Goal: Understand process/instructions: Learn how to perform a task or action

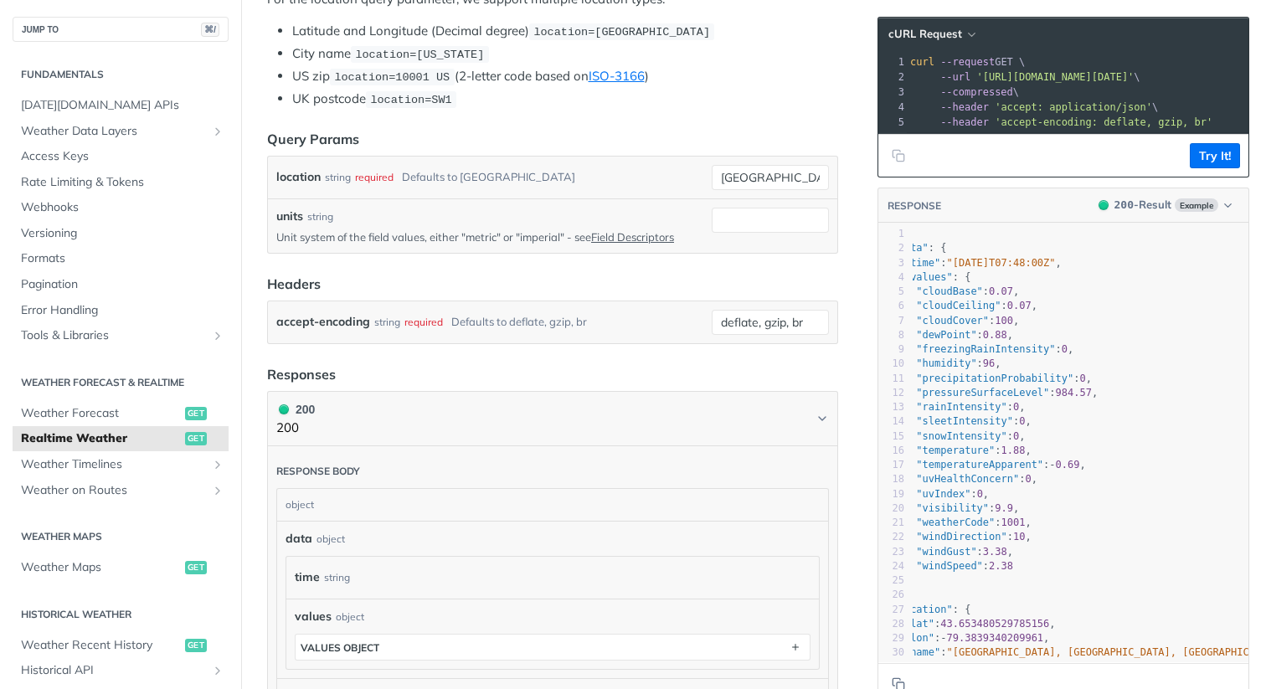
scroll to position [9, 0]
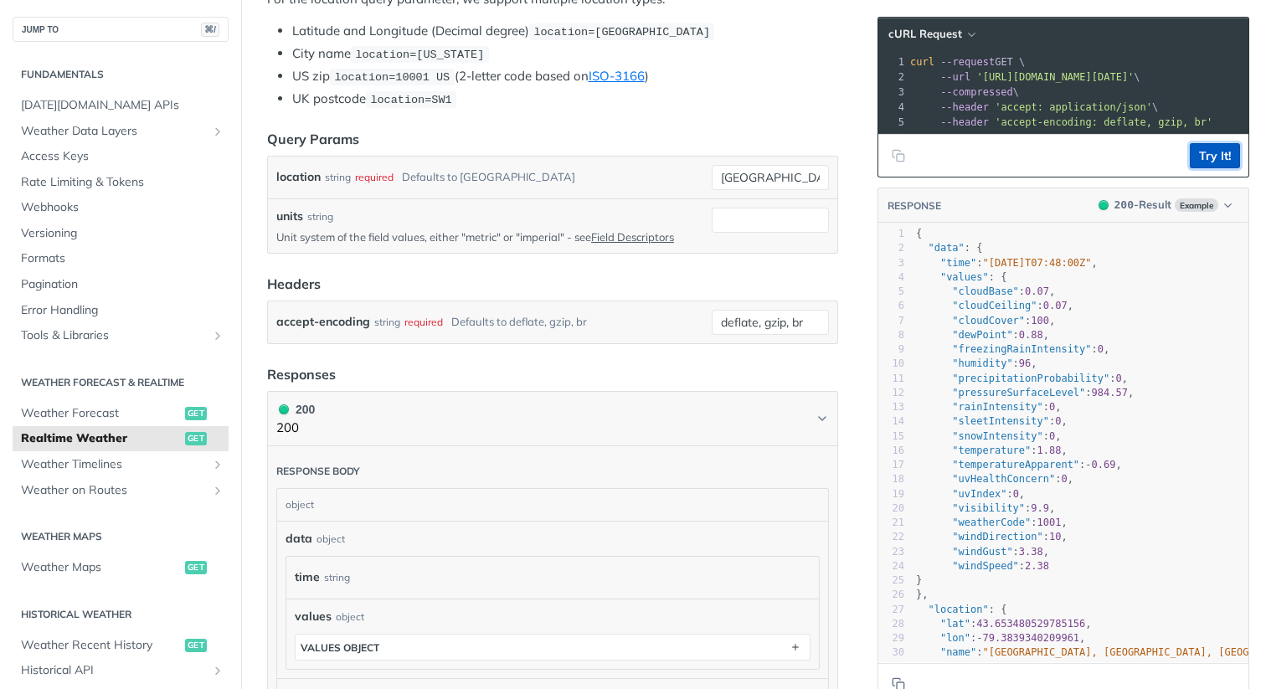
click at [1210, 155] on button "Try It!" at bounding box center [1215, 155] width 50 height 25
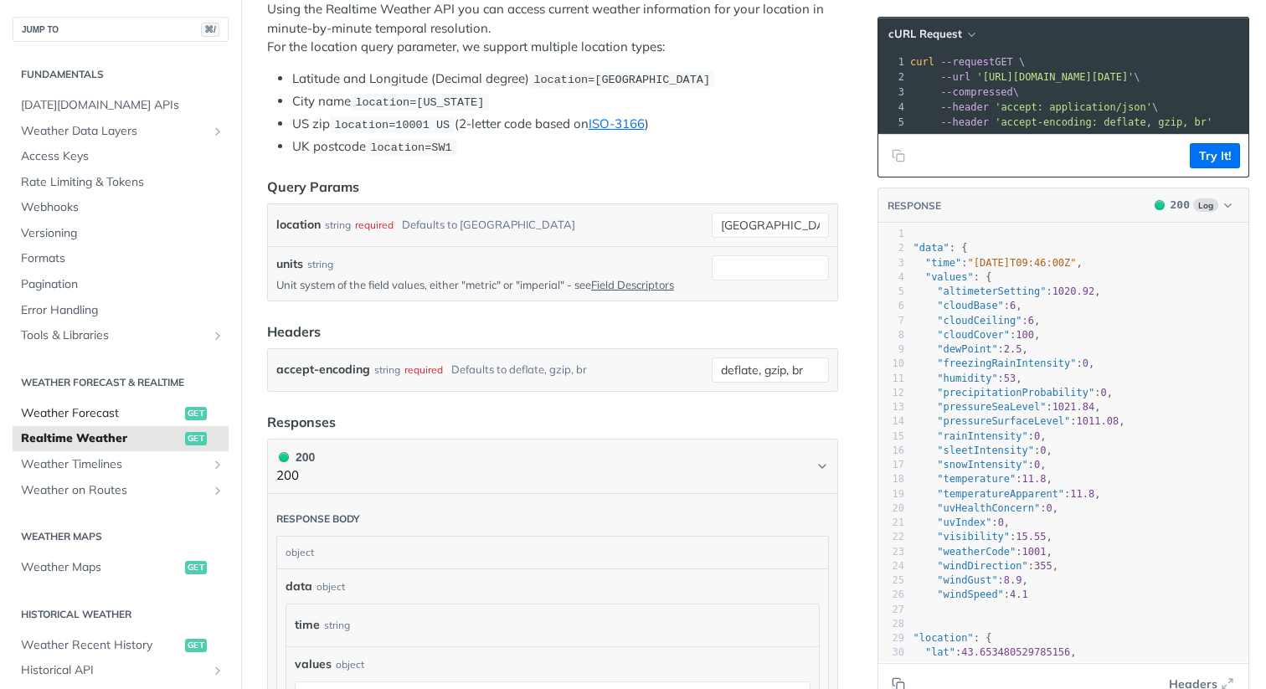
click at [79, 414] on span "Weather Forecast" at bounding box center [101, 413] width 160 height 17
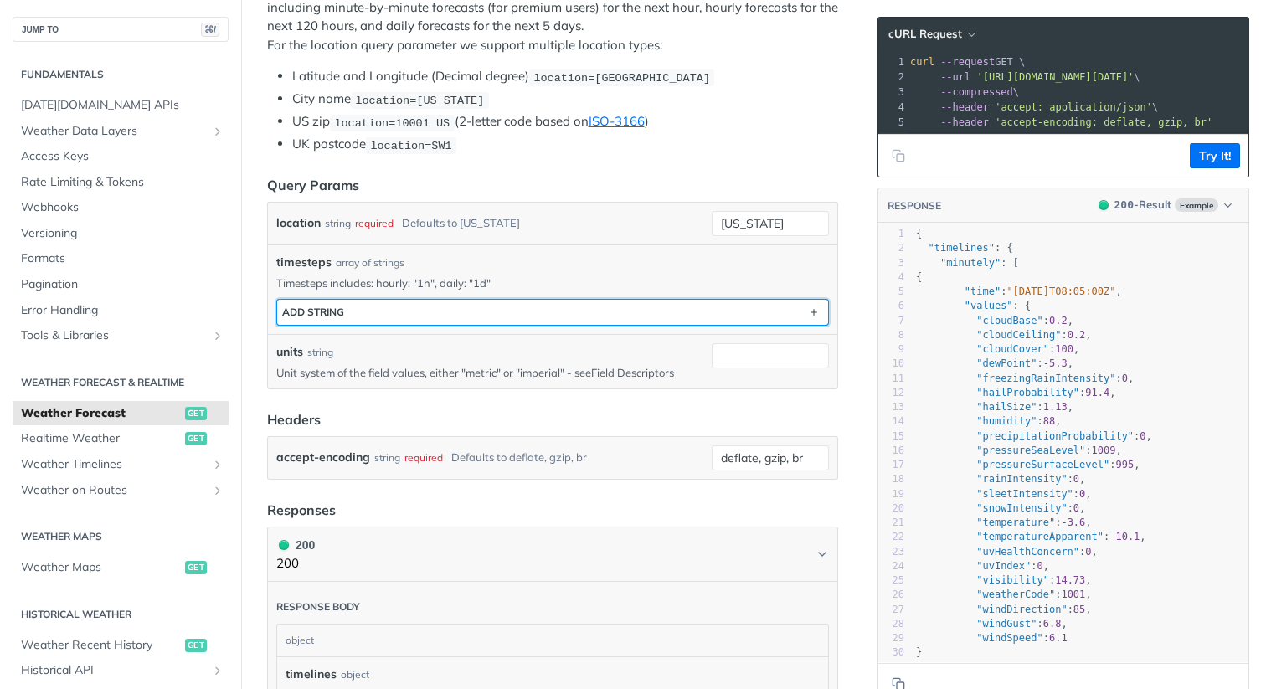
click at [464, 315] on button "ADD string" at bounding box center [552, 312] width 551 height 25
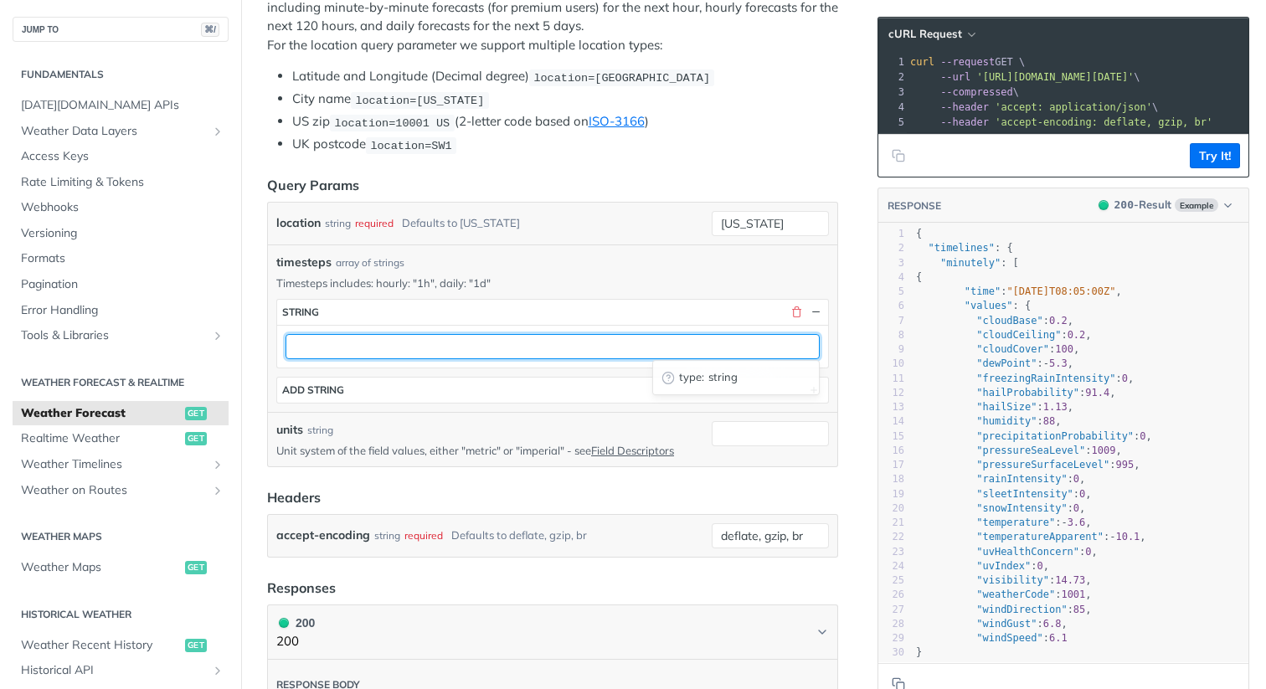
click at [399, 346] on input "text" at bounding box center [552, 346] width 534 height 25
type input "hourly"
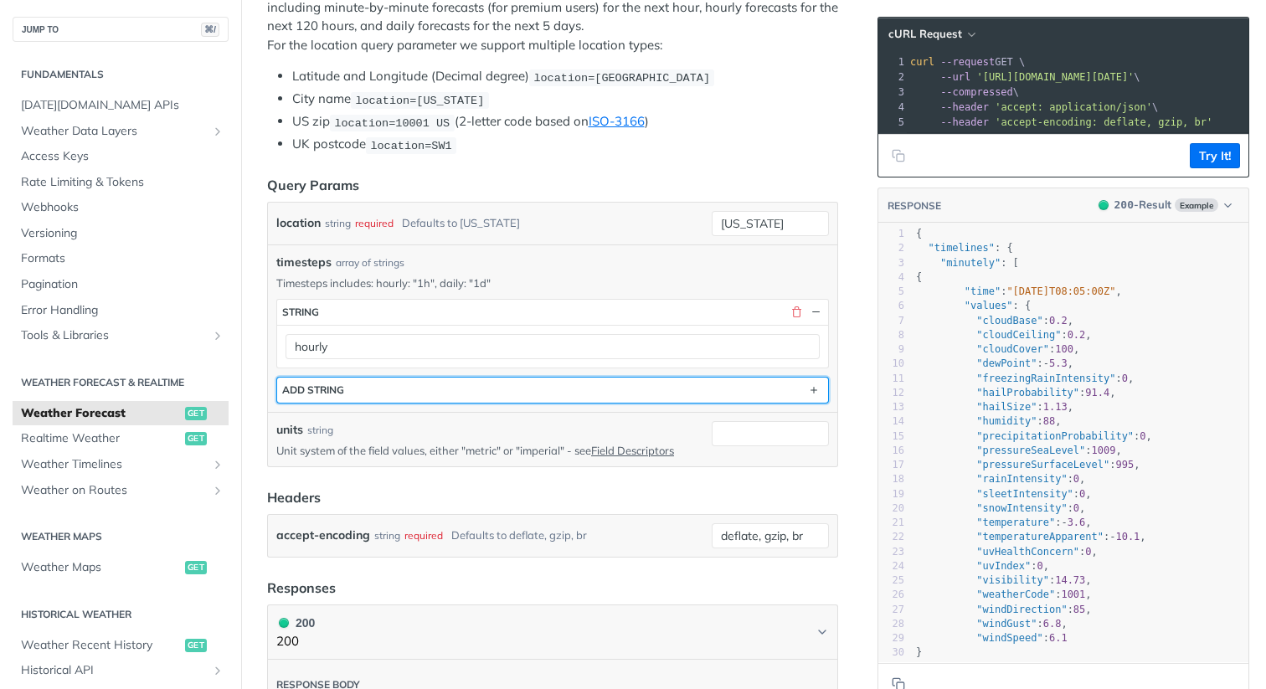
click at [533, 395] on button "ADD string" at bounding box center [552, 390] width 551 height 25
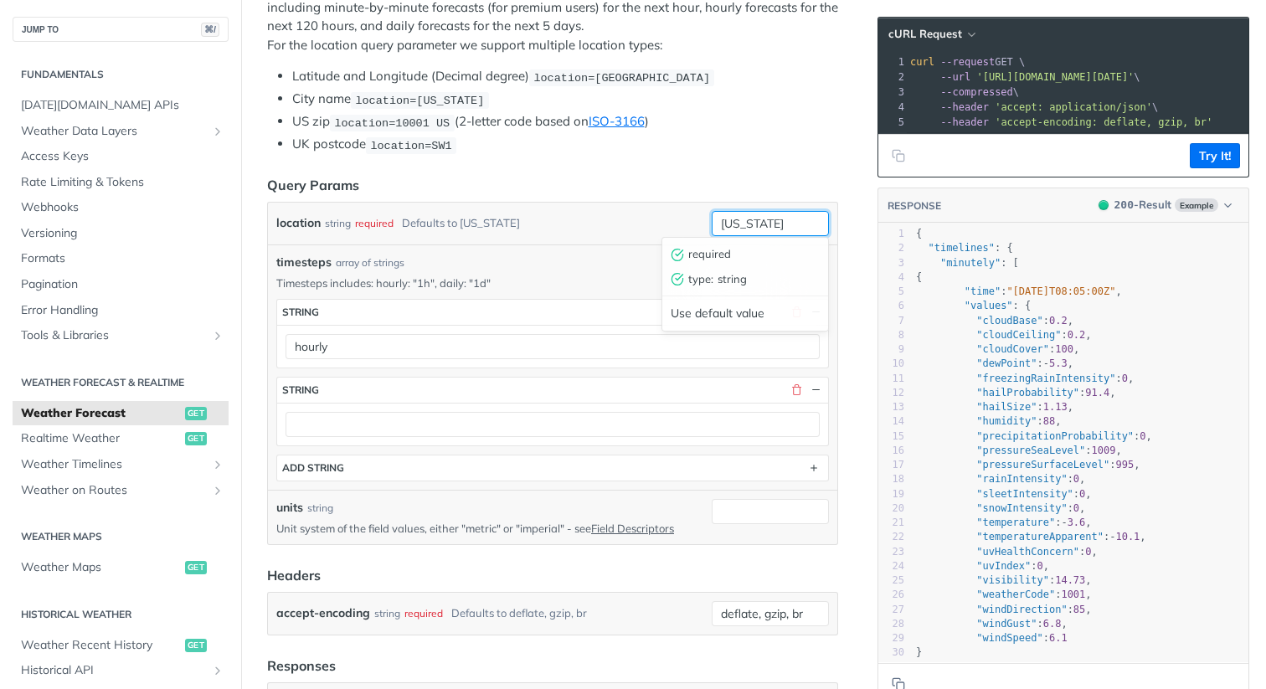
click at [793, 219] on input "[US_STATE]" at bounding box center [770, 223] width 117 height 25
click at [632, 477] on section "ADD string" at bounding box center [552, 468] width 553 height 27
click at [1196, 156] on button "Try It!" at bounding box center [1215, 155] width 50 height 25
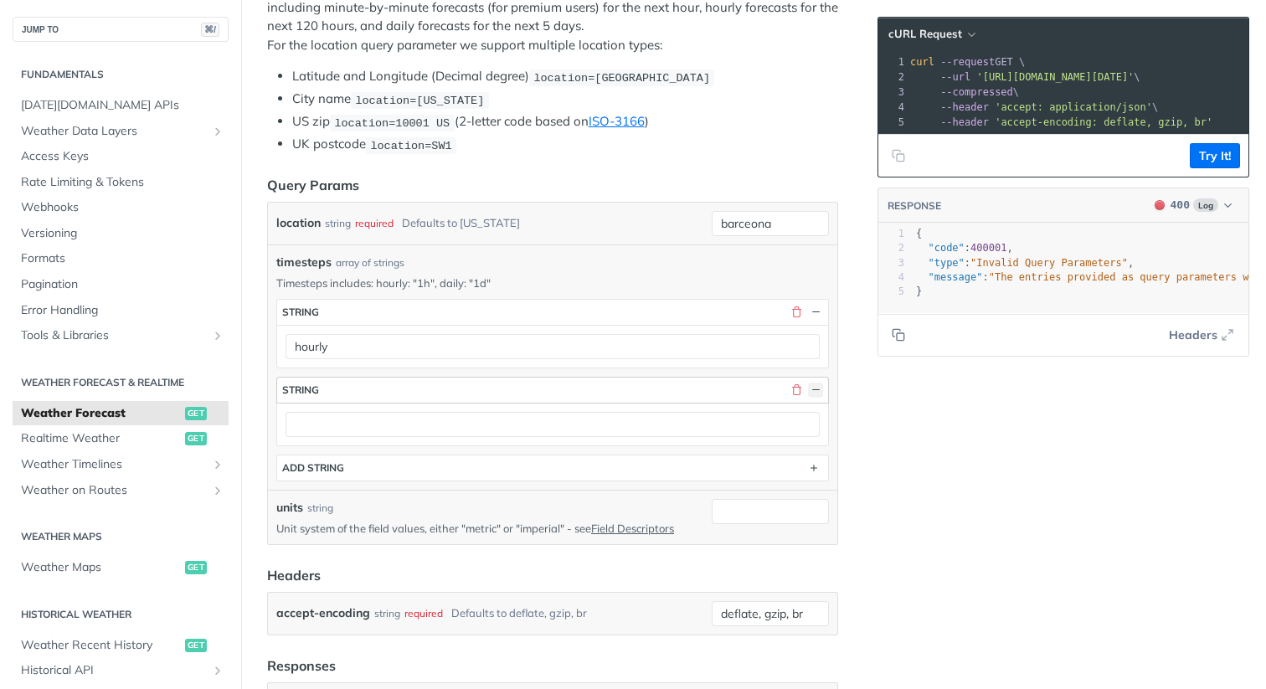
click at [818, 383] on button "button" at bounding box center [815, 390] width 15 height 15
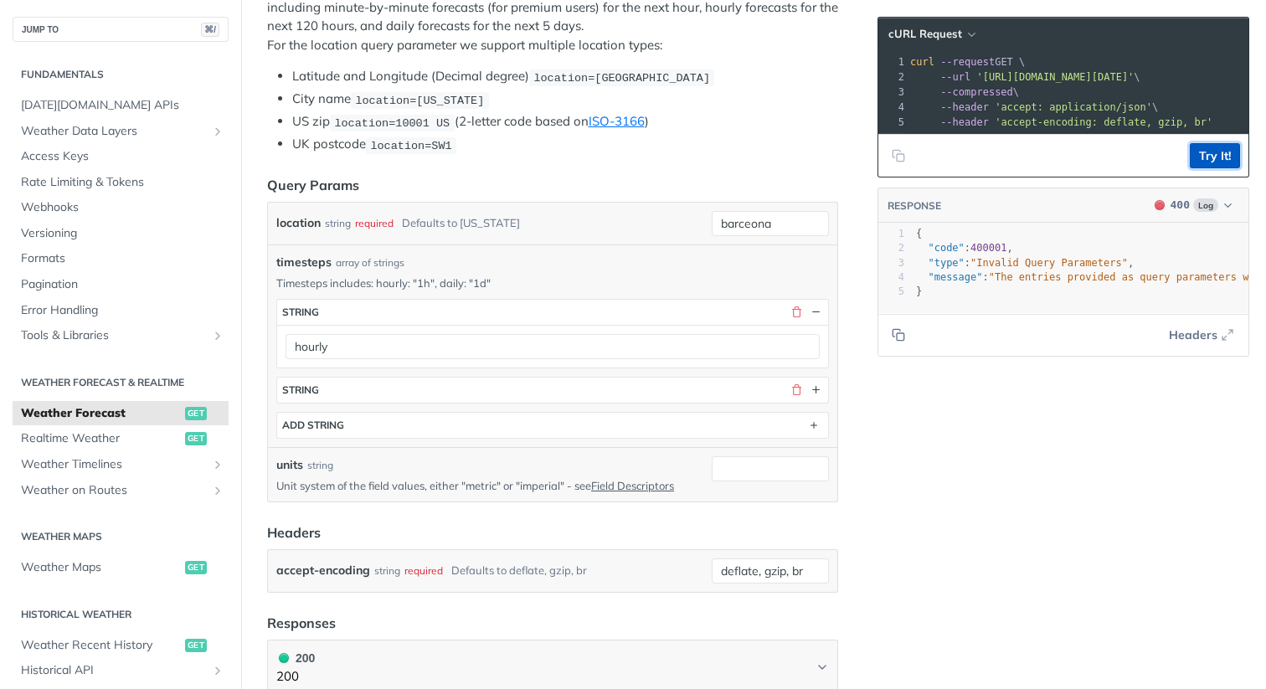
click at [1213, 159] on button "Try It!" at bounding box center [1215, 155] width 50 height 25
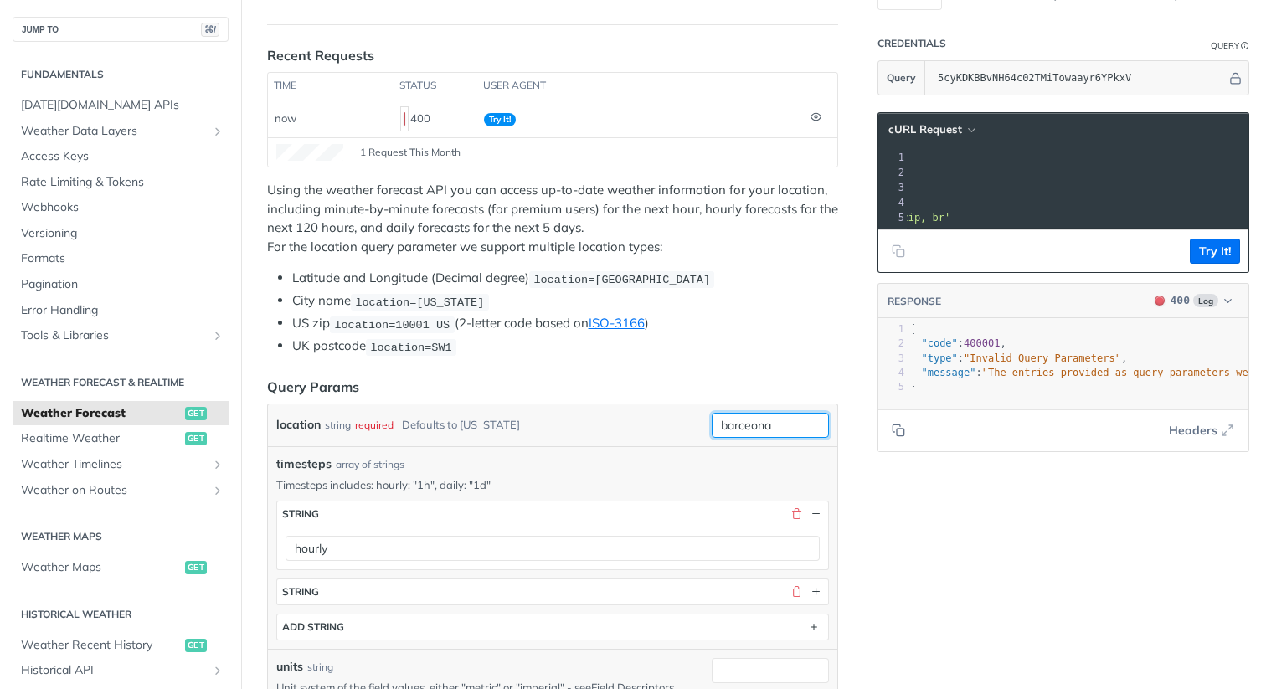
click at [751, 418] on input "barceona" at bounding box center [770, 425] width 117 height 25
click at [1209, 259] on button "Try It!" at bounding box center [1215, 251] width 50 height 25
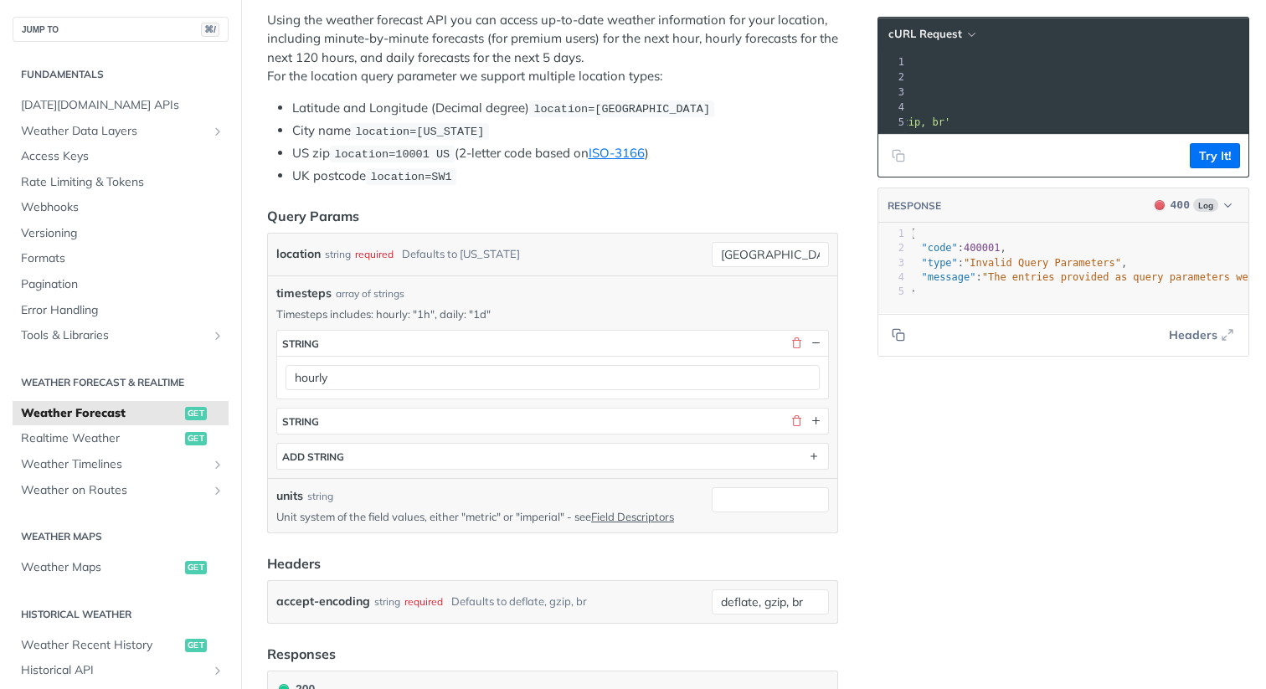
scroll to position [292, 0]
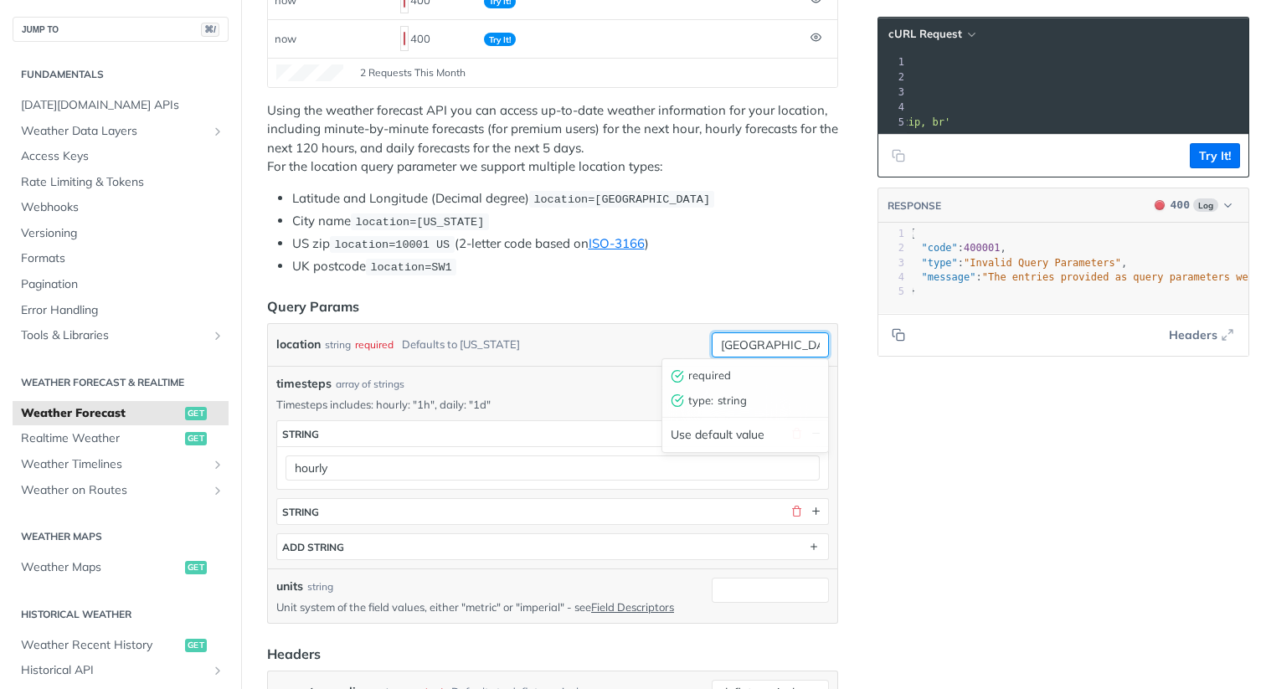
click at [769, 343] on input "[GEOGRAPHIC_DATA]" at bounding box center [770, 344] width 117 height 25
type input "madrid"
click at [620, 338] on div "location string required Defaults to [US_STATE]" at bounding box center [490, 344] width 429 height 25
click at [1225, 144] on button "Try It!" at bounding box center [1215, 155] width 50 height 25
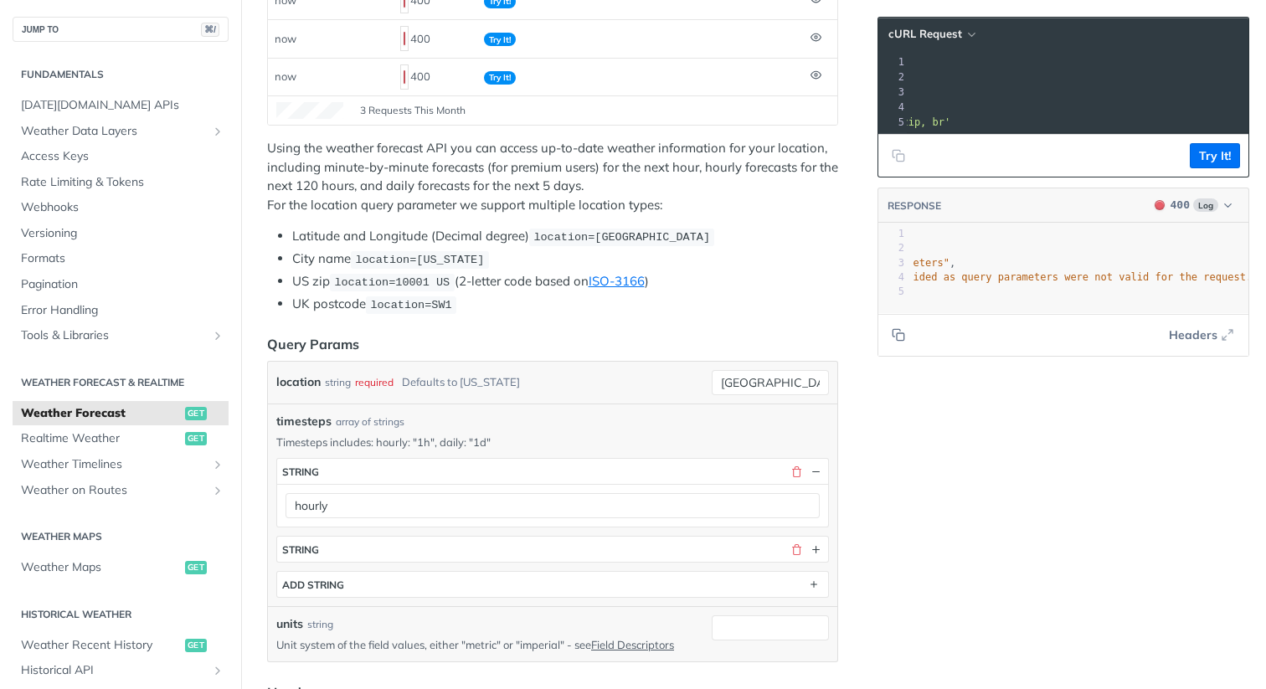
scroll to position [0, 317]
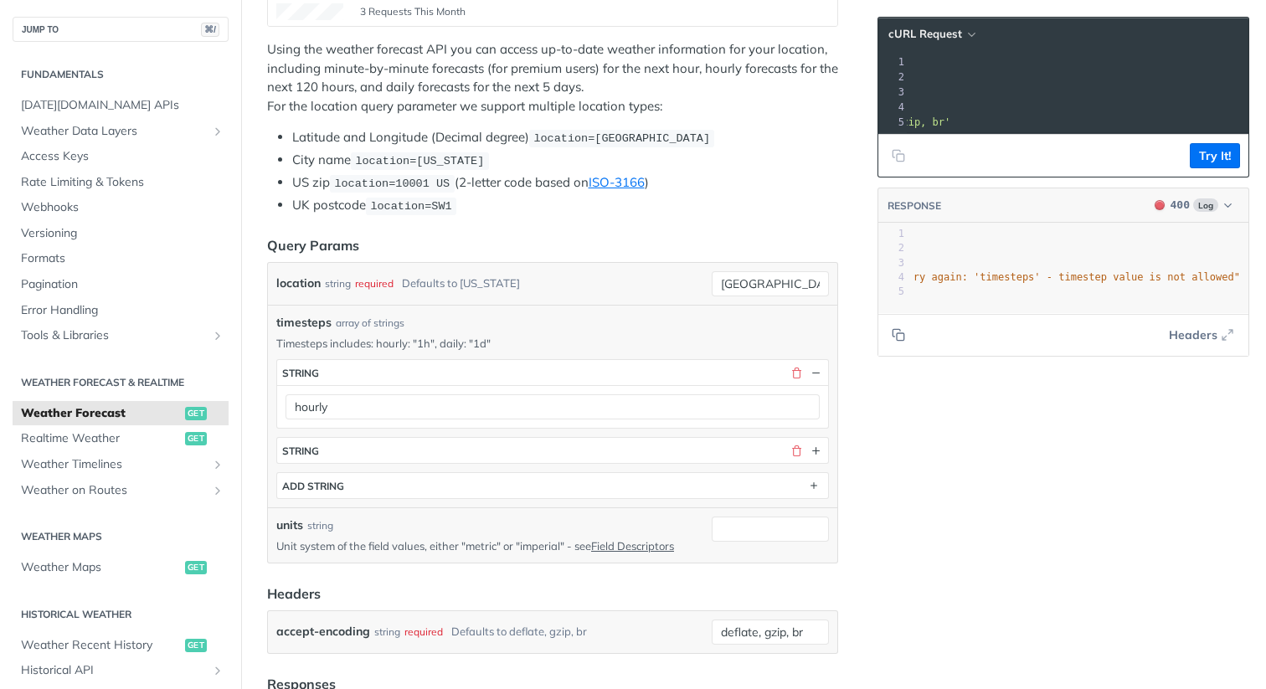
click at [423, 343] on p "Timesteps includes: hourly: "1h", daily: "1d"" at bounding box center [552, 343] width 553 height 15
copy p "1h"
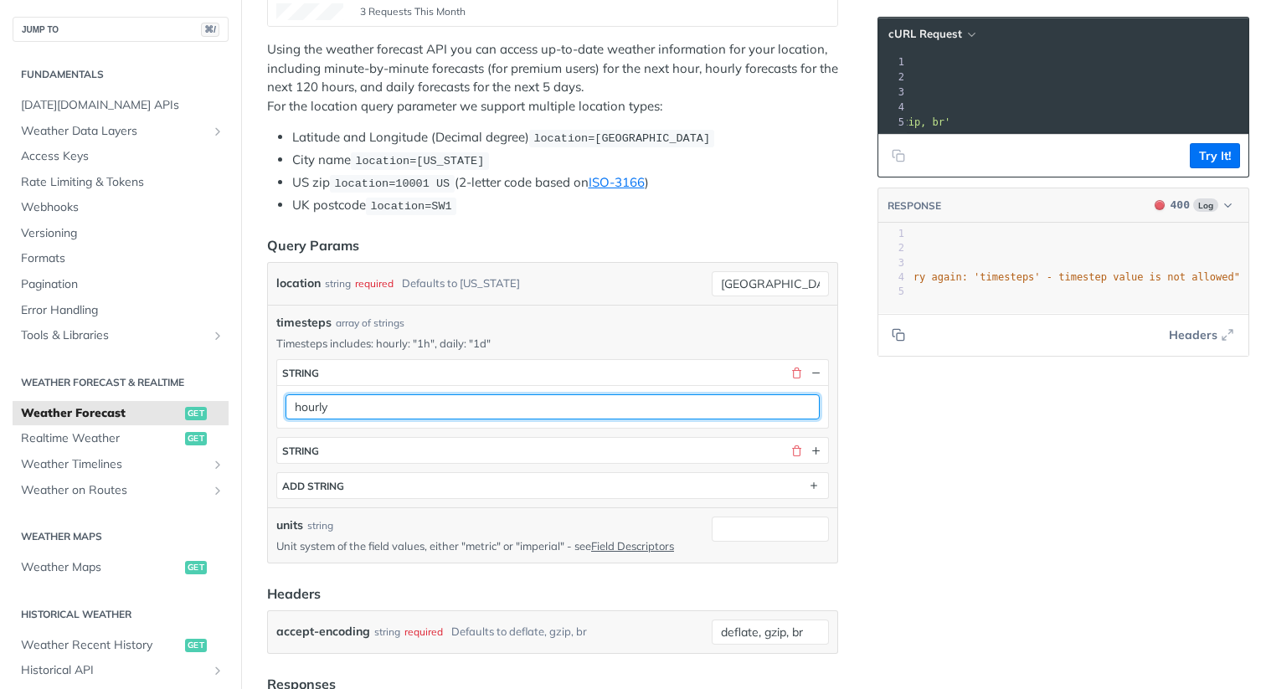
click at [369, 407] on input "hourly" at bounding box center [552, 406] width 534 height 25
paste input "1h"
type input "1h"
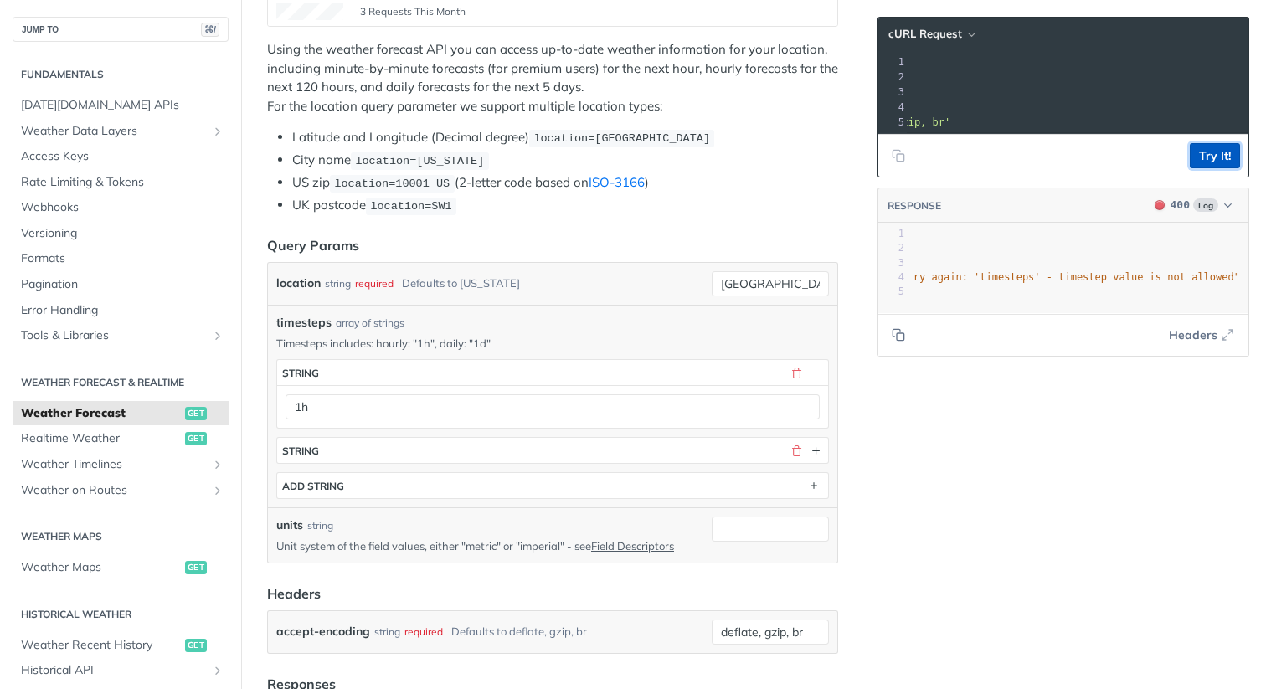
click at [1213, 157] on button "Try It!" at bounding box center [1215, 155] width 50 height 25
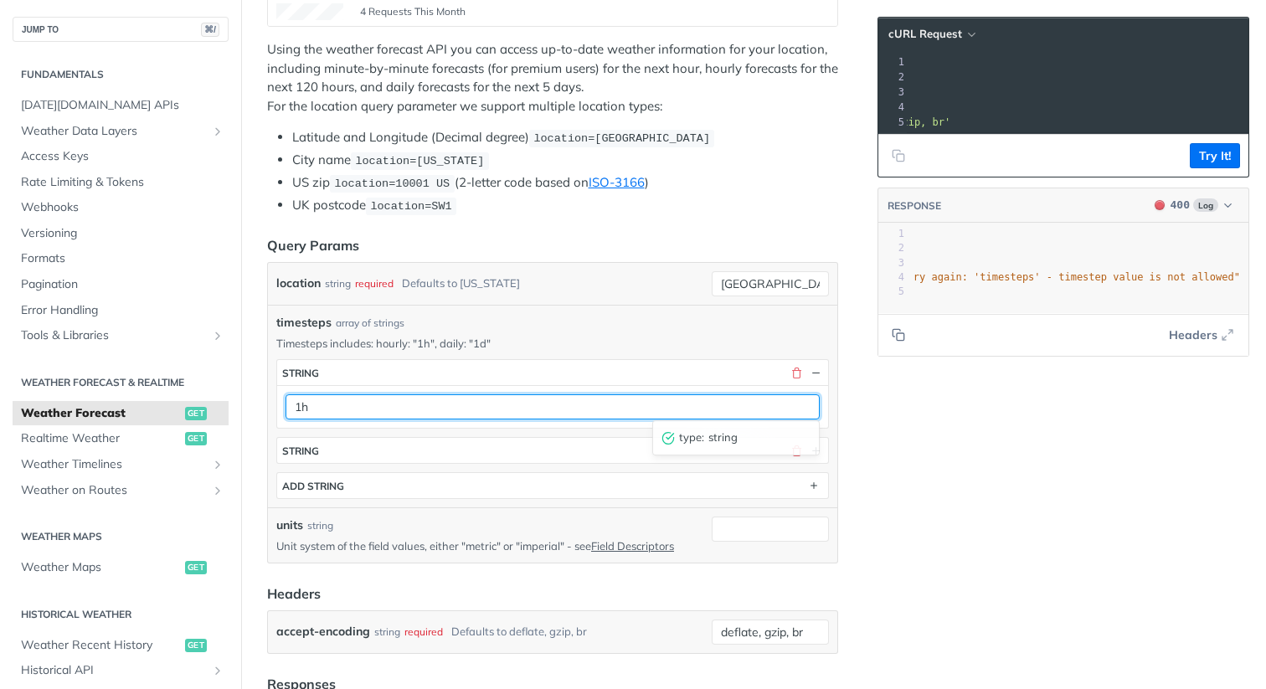
click at [330, 404] on input "1h" at bounding box center [552, 406] width 534 height 25
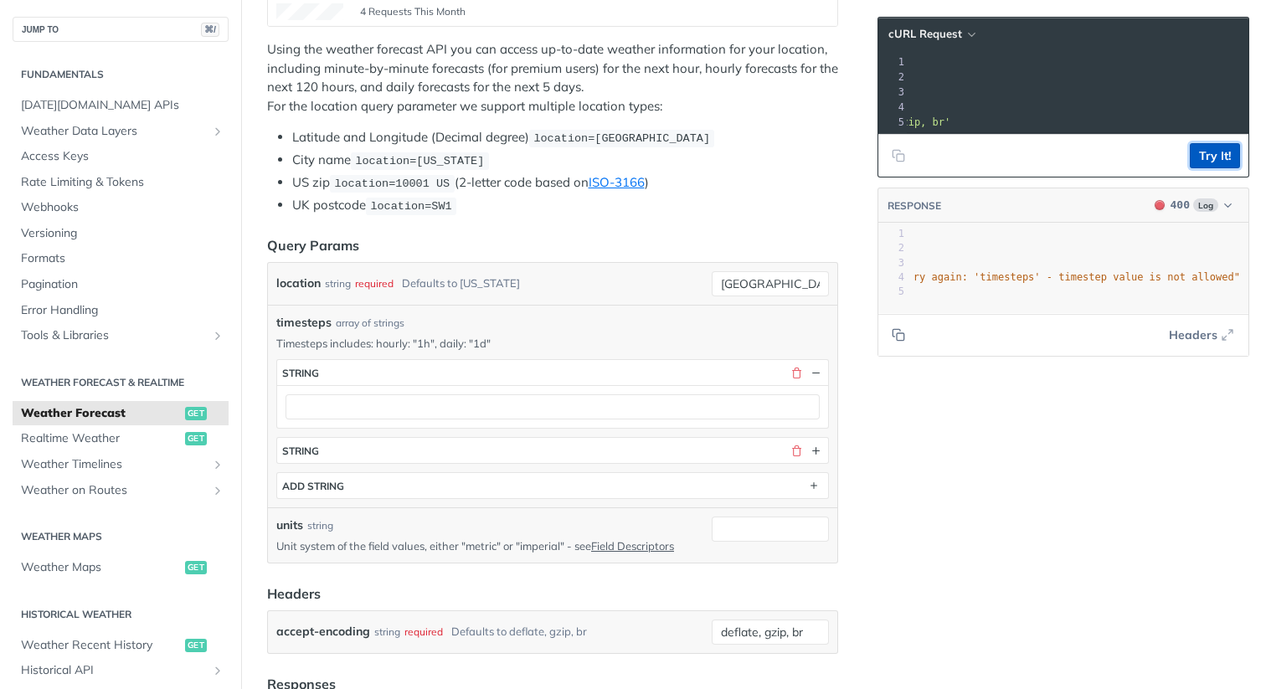
click at [1224, 155] on button "Try It!" at bounding box center [1215, 155] width 50 height 25
click at [814, 365] on button "button" at bounding box center [815, 372] width 15 height 15
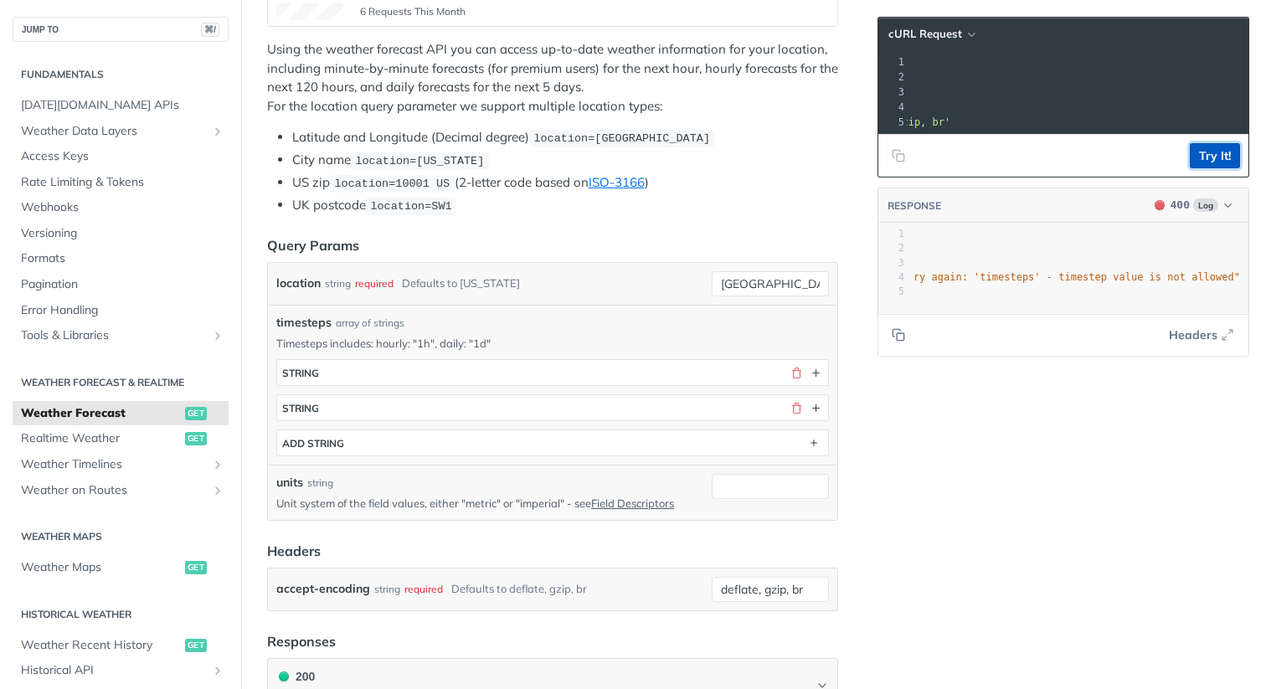
click at [1208, 150] on button "Try It!" at bounding box center [1215, 155] width 50 height 25
click at [441, 340] on p "Timesteps includes: hourly: "1h", daily: "1d"" at bounding box center [552, 343] width 553 height 15
click at [452, 340] on p "Timesteps includes: hourly: "1h", daily: "1d"" at bounding box center [552, 343] width 553 height 15
copy p "daily"
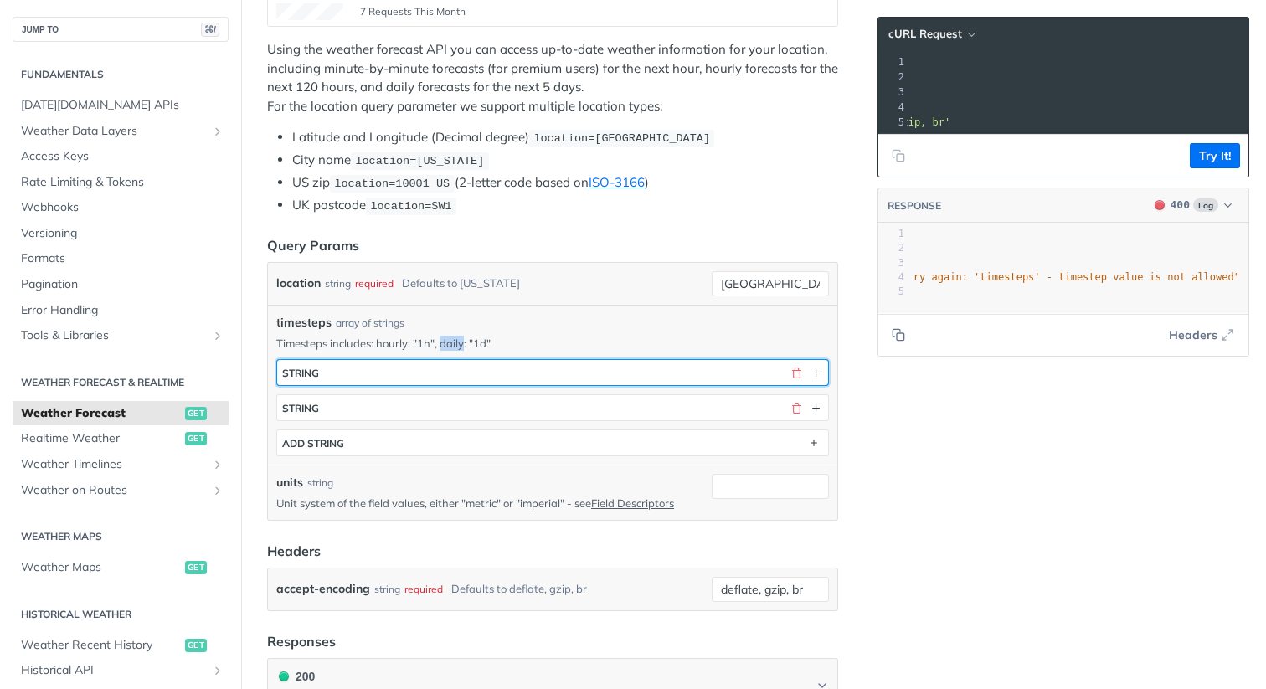
click at [387, 365] on button "string" at bounding box center [552, 372] width 551 height 25
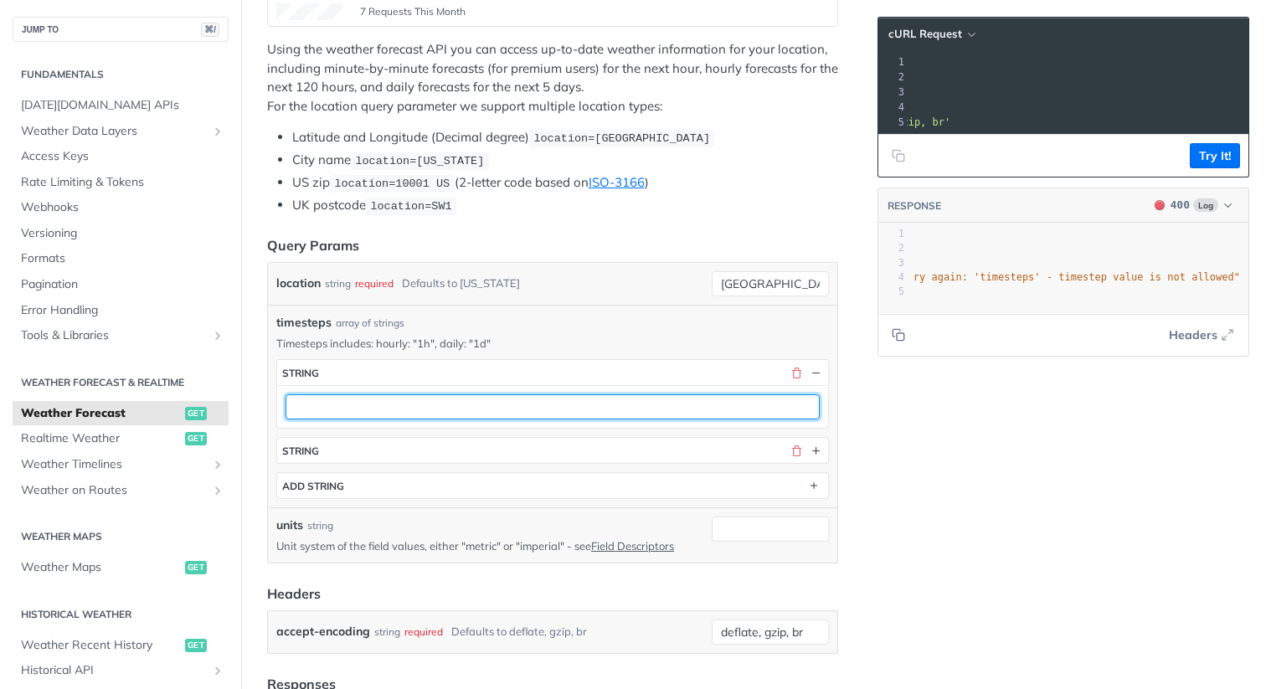
click at [386, 400] on input "text" at bounding box center [552, 406] width 534 height 25
paste input "daily"
type input "daily"
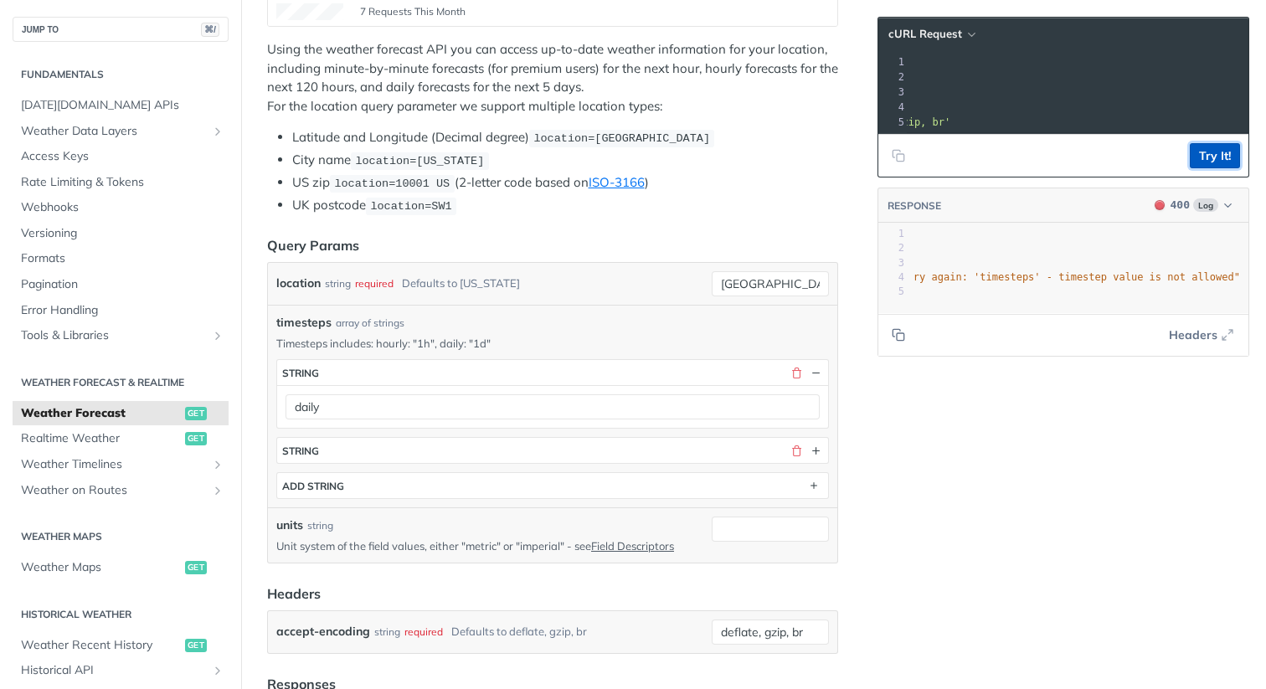
click at [1226, 162] on button "Try It!" at bounding box center [1215, 155] width 50 height 25
click at [777, 281] on input "madrid" at bounding box center [770, 283] width 117 height 25
type input "[US_STATE]"
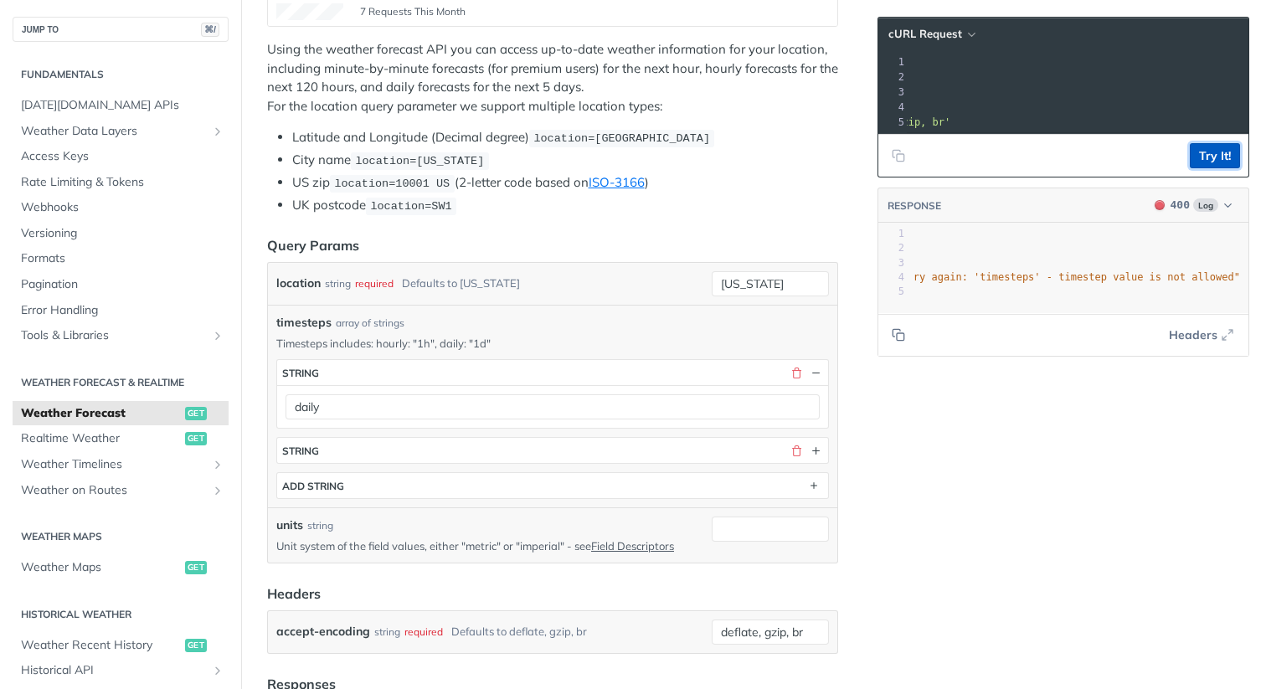
click at [1211, 157] on button "Try It!" at bounding box center [1215, 155] width 50 height 25
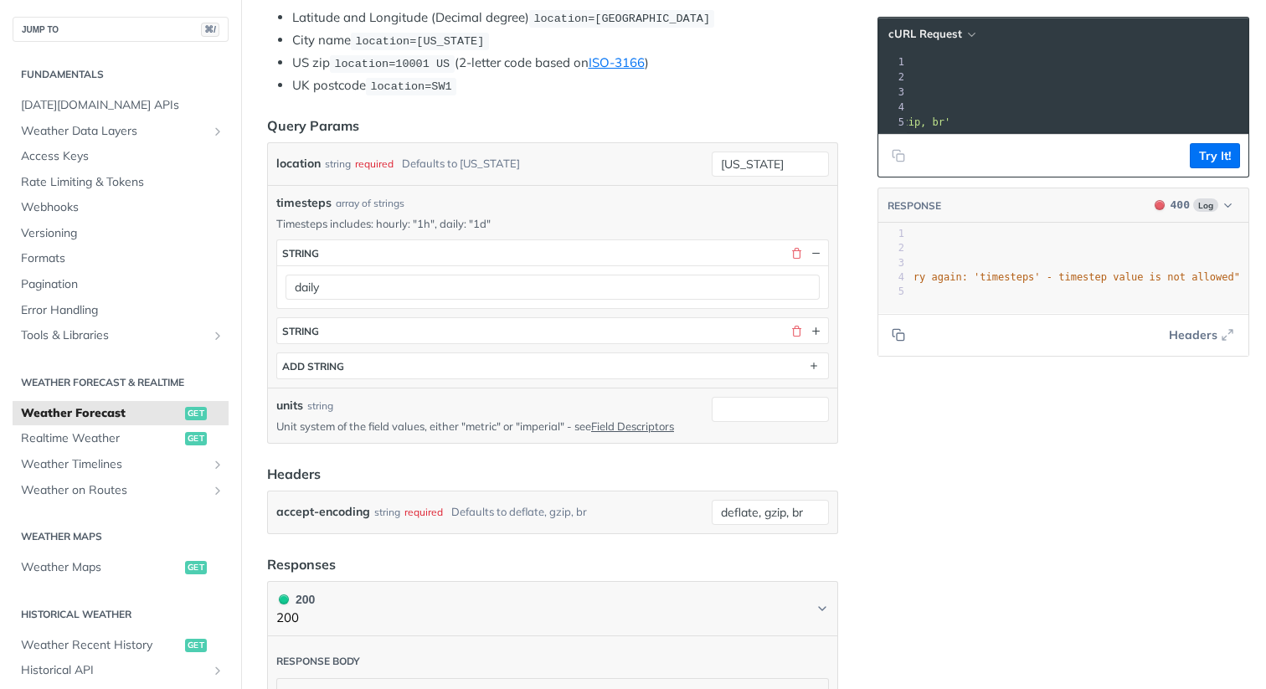
scroll to position [452, 0]
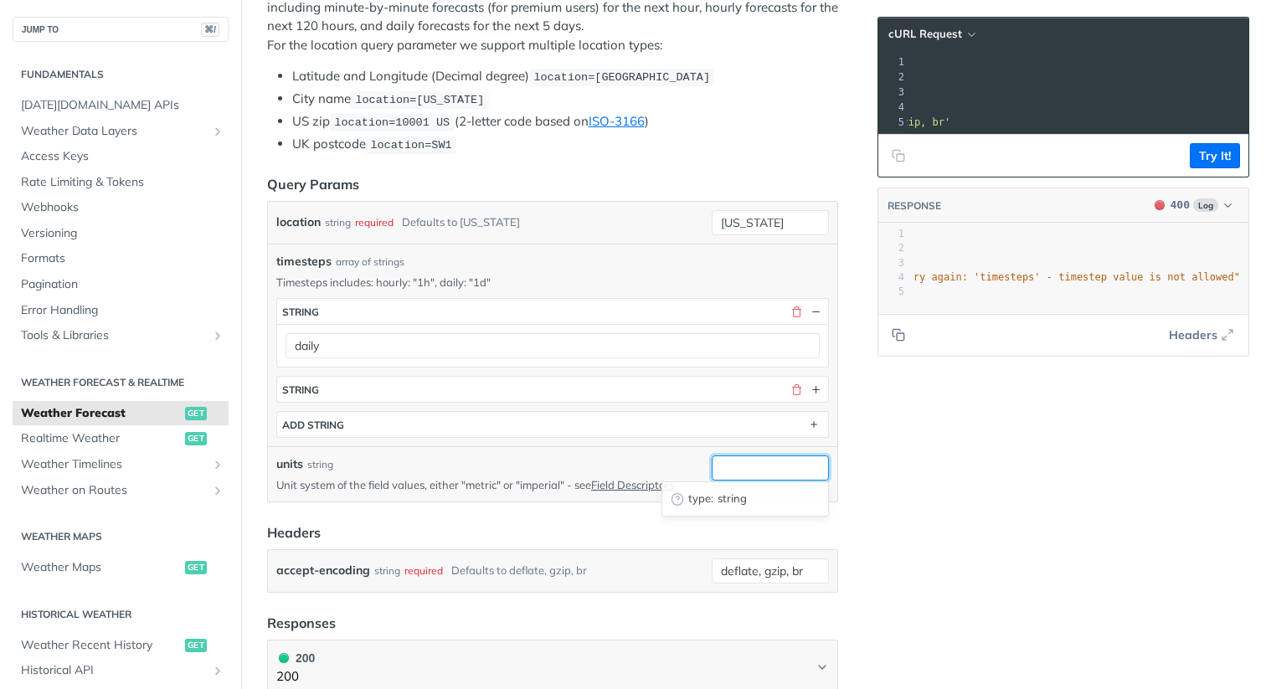
click at [761, 469] on input "units" at bounding box center [770, 467] width 117 height 25
type input "metric"
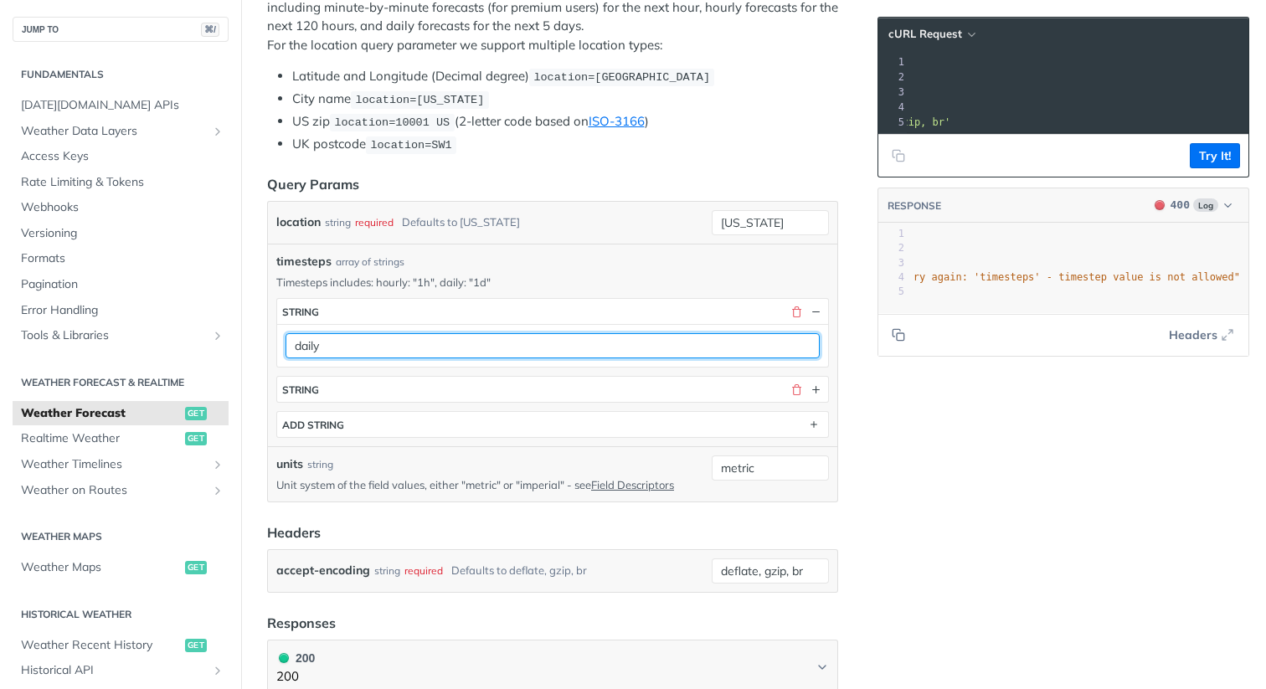
click at [376, 347] on input "daily" at bounding box center [552, 345] width 534 height 25
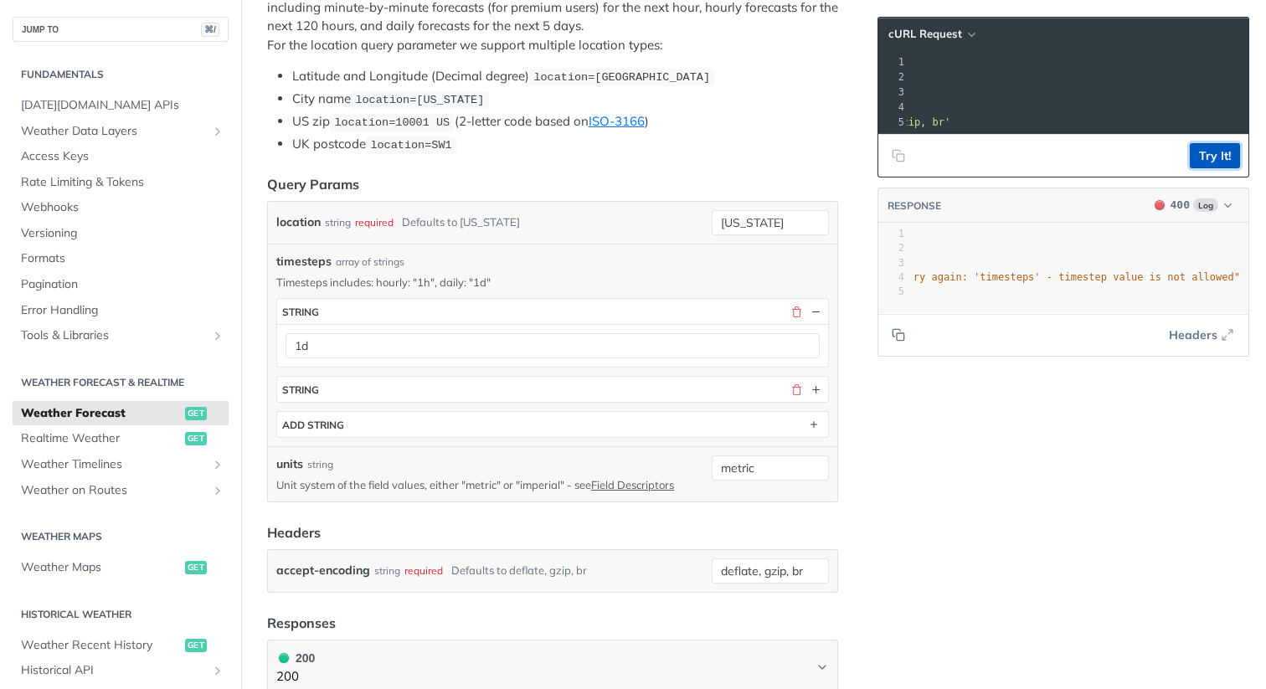
click at [1221, 153] on button "Try It!" at bounding box center [1215, 155] width 50 height 25
drag, startPoint x: 374, startPoint y: 278, endPoint x: 435, endPoint y: 278, distance: 61.1
click at [435, 278] on p "Timesteps includes: hourly: "1h", daily: "1d"" at bounding box center [552, 282] width 553 height 15
copy p "hourly: "1h""
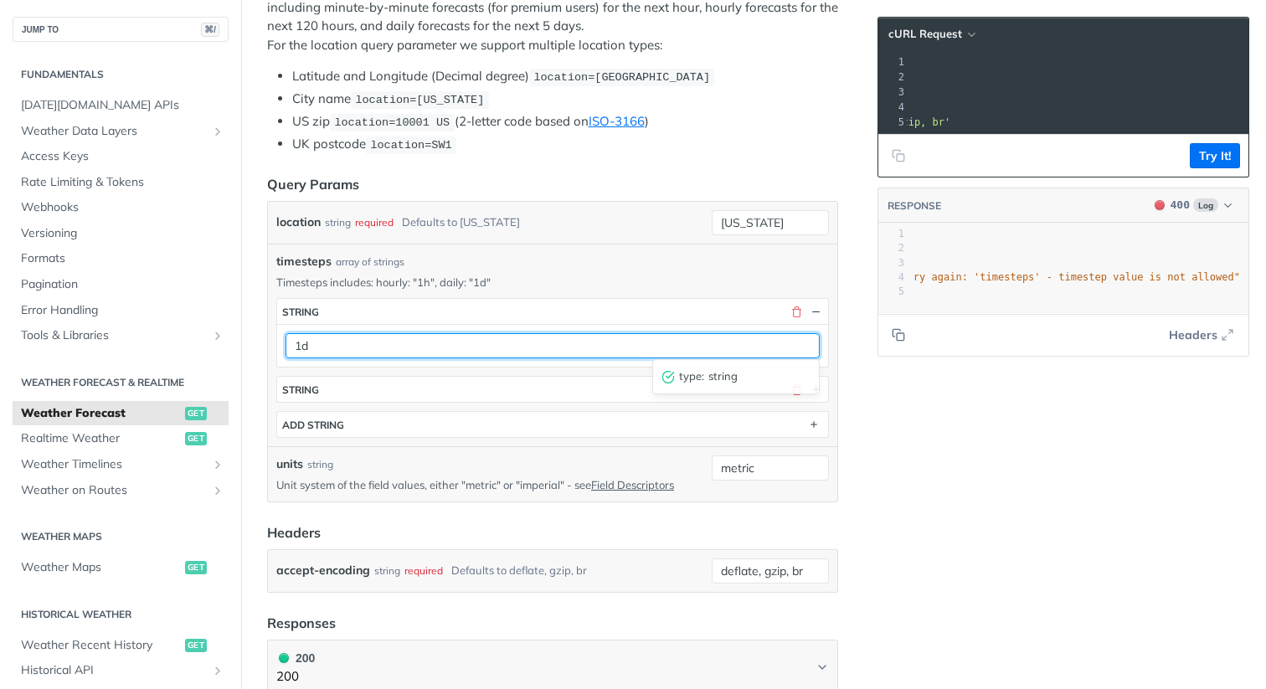
click at [342, 338] on input "1d" at bounding box center [552, 345] width 534 height 25
paste input "hourly: "1h""
type input "hourly: "1h""
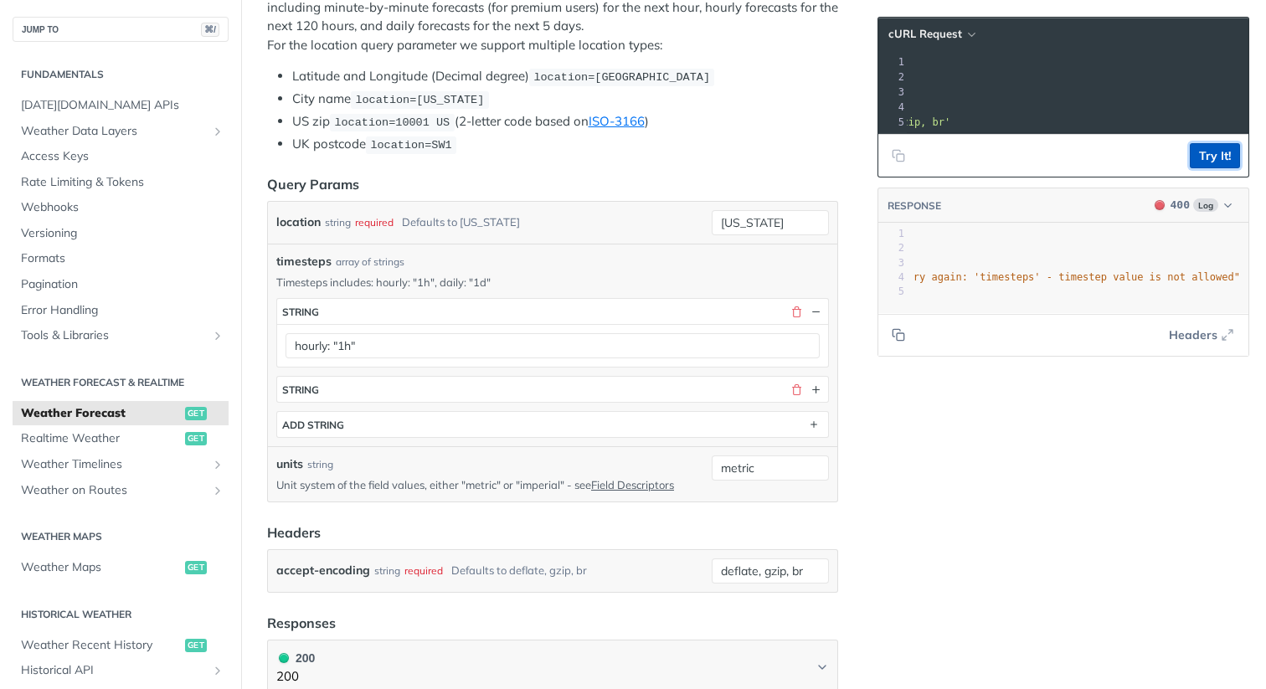
click at [1205, 157] on button "Try It!" at bounding box center [1215, 155] width 50 height 25
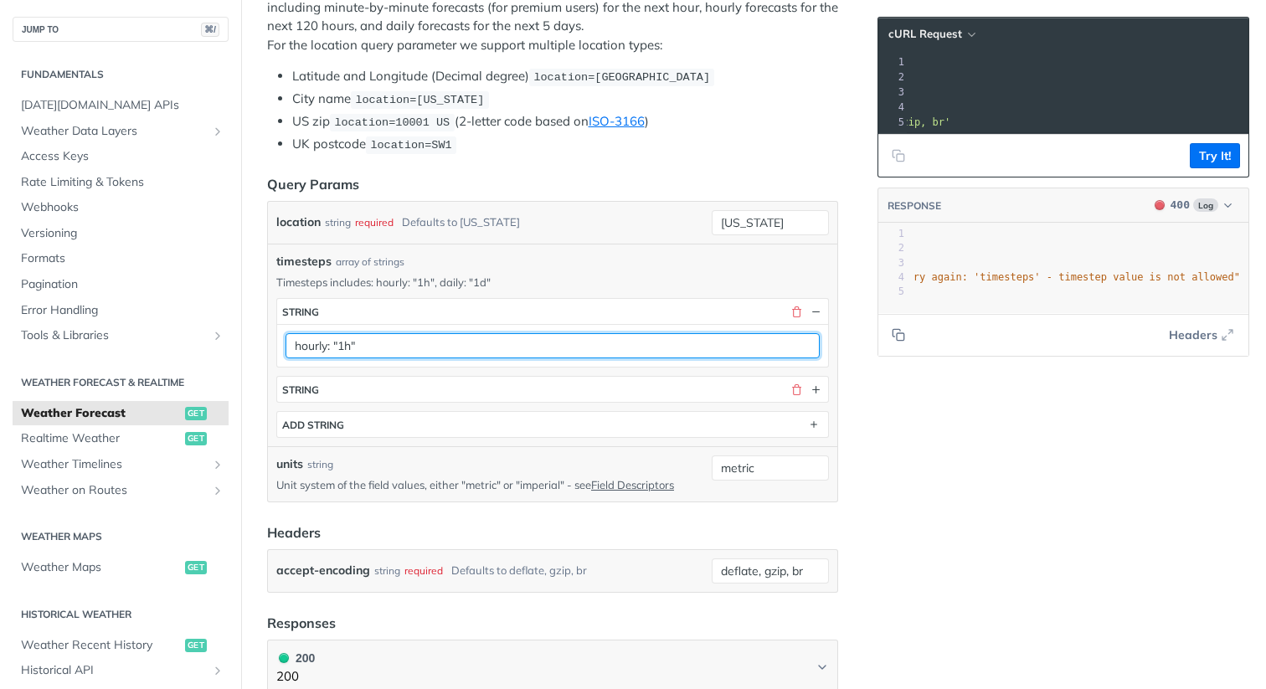
click at [416, 345] on input "hourly: "1h"" at bounding box center [552, 345] width 534 height 25
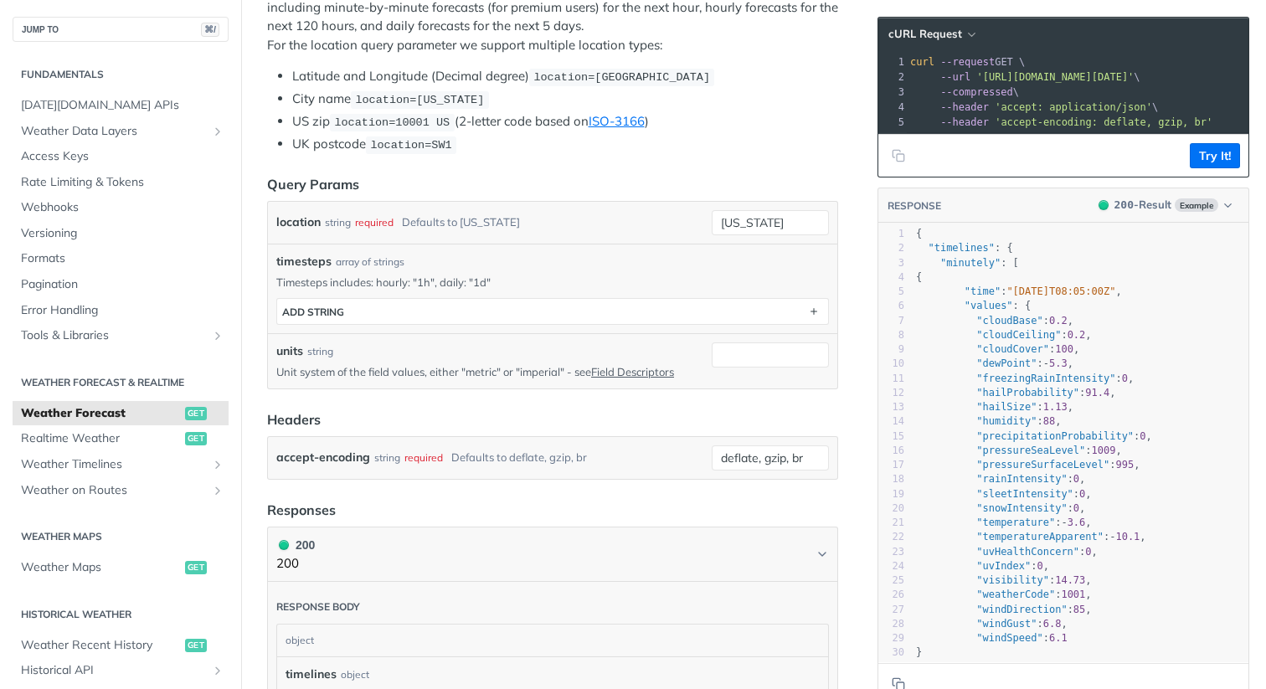
scroll to position [475, 0]
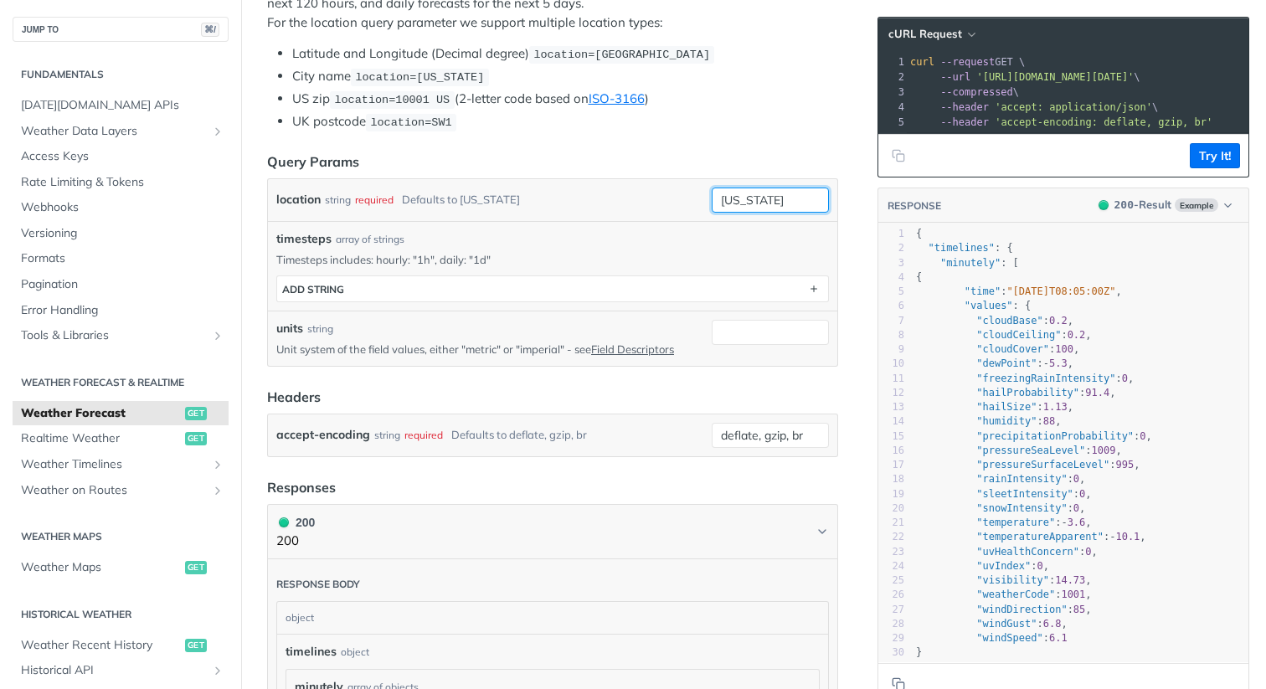
click at [772, 198] on input "[US_STATE]" at bounding box center [770, 200] width 117 height 25
type input "[GEOGRAPHIC_DATA]"
click at [668, 189] on div "location string required Defaults to [US_STATE]" at bounding box center [490, 200] width 429 height 25
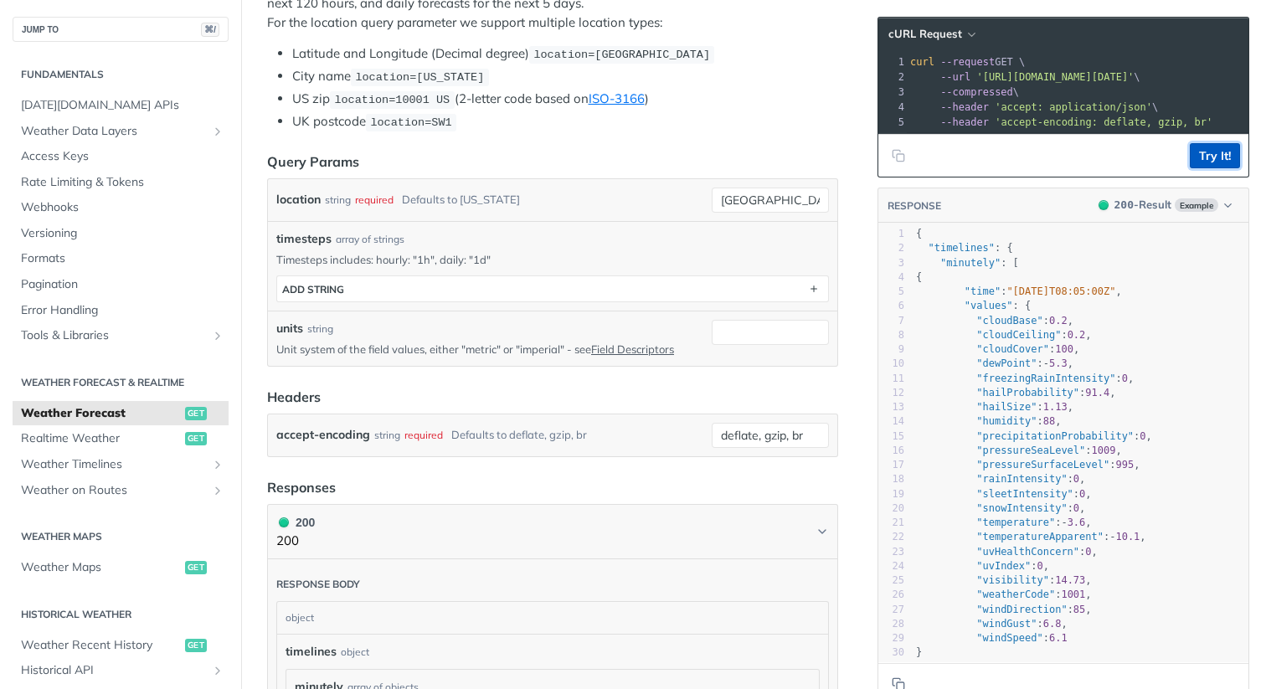
click at [1223, 162] on button "Try It!" at bounding box center [1215, 155] width 50 height 25
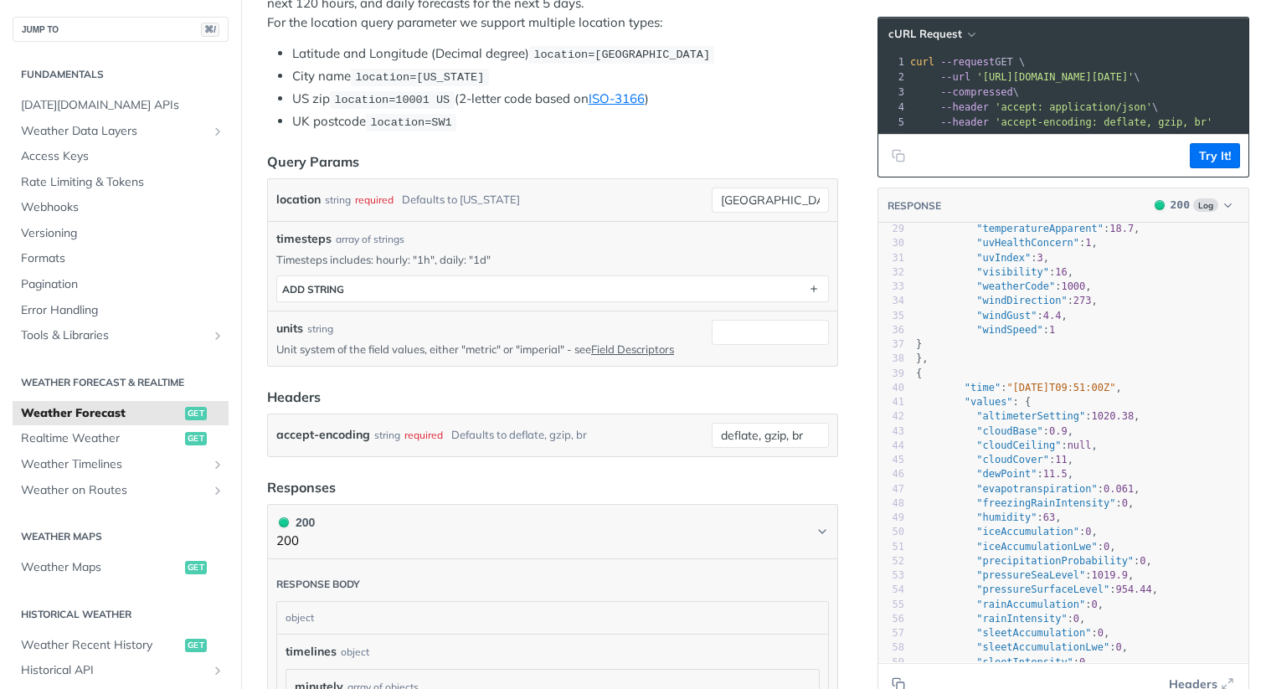
scroll to position [0, 0]
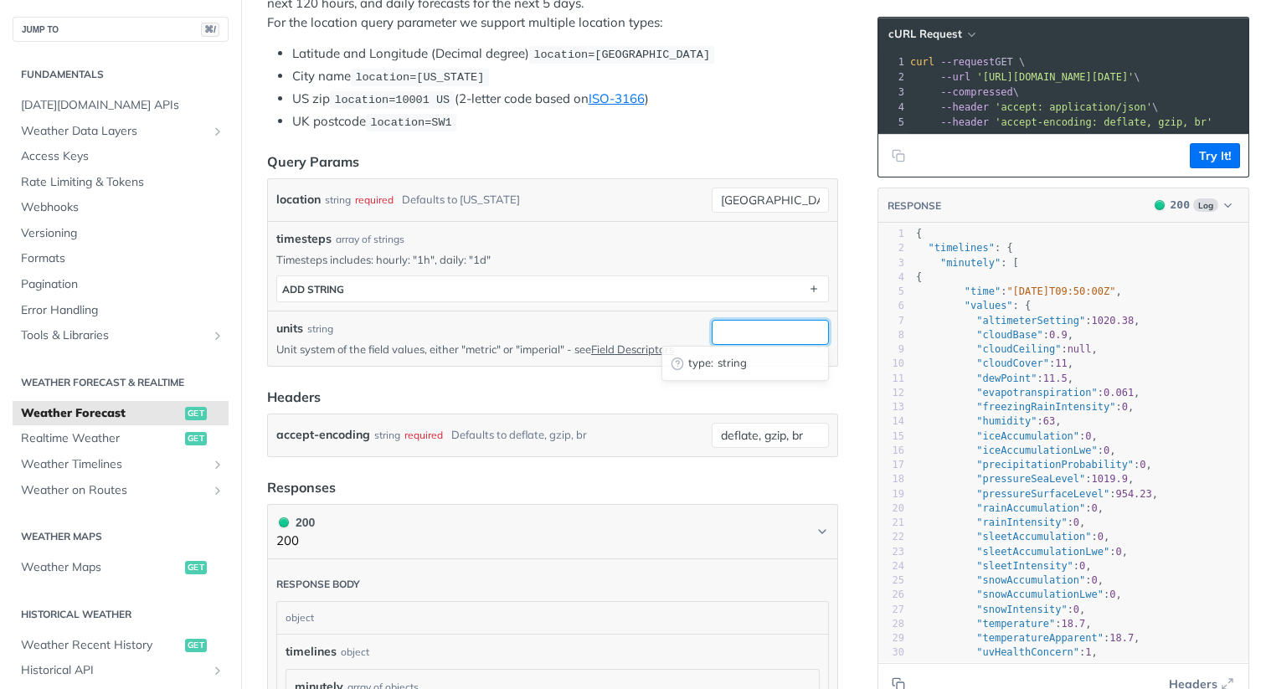
click at [724, 333] on input "units" at bounding box center [770, 332] width 117 height 25
type input "metric"
click at [1183, 160] on footer "Try It!" at bounding box center [1063, 155] width 370 height 43
click at [1216, 161] on button "Try It!" at bounding box center [1215, 155] width 50 height 25
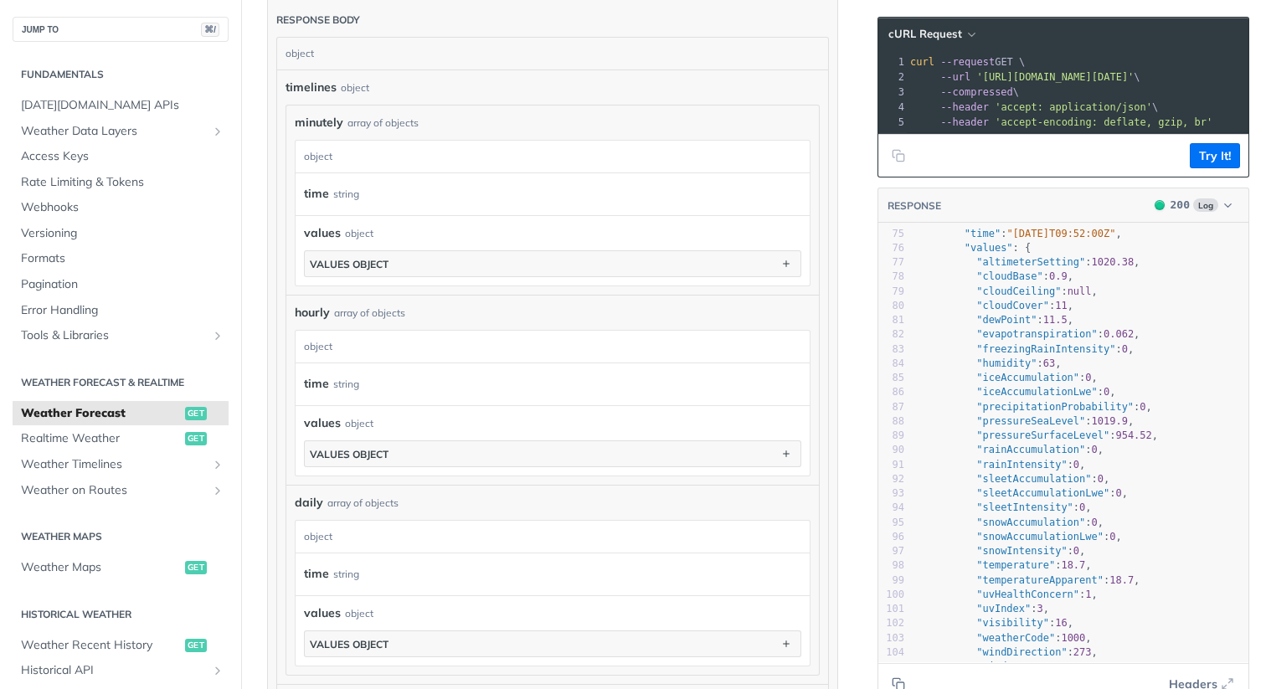
click at [315, 310] on span "hourly" at bounding box center [312, 313] width 35 height 18
copy span "hourly"
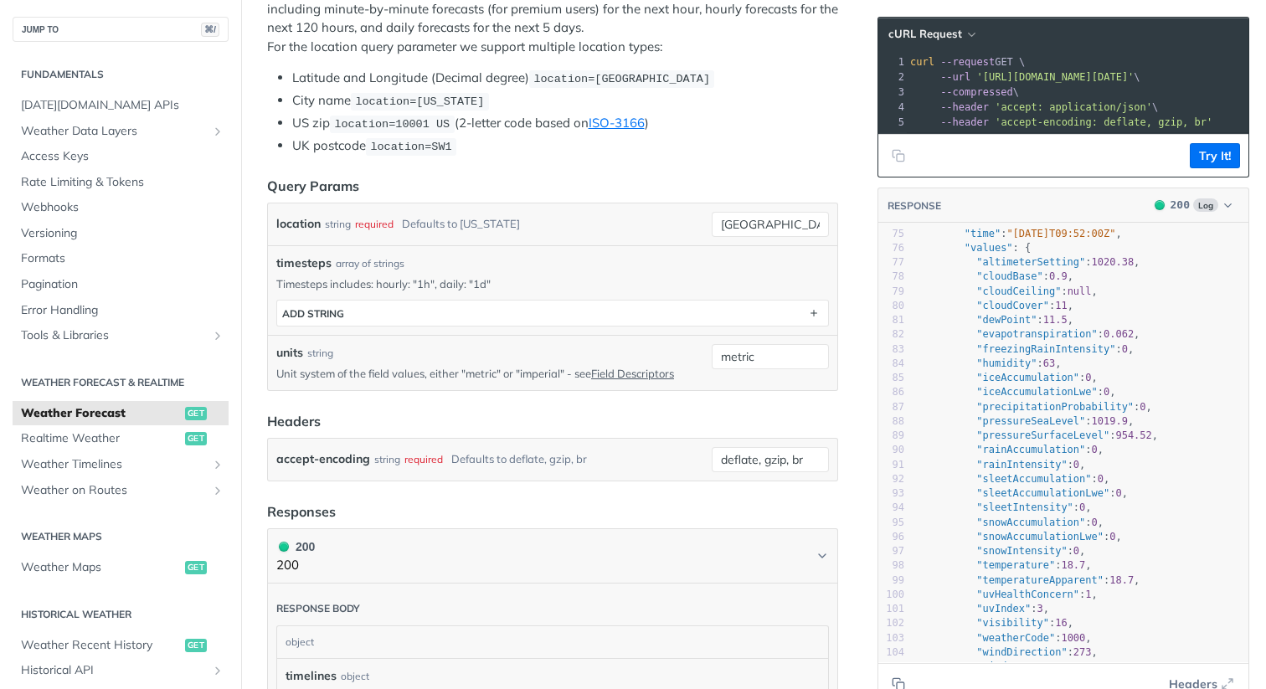
click at [344, 257] on div "array of strings" at bounding box center [370, 263] width 69 height 15
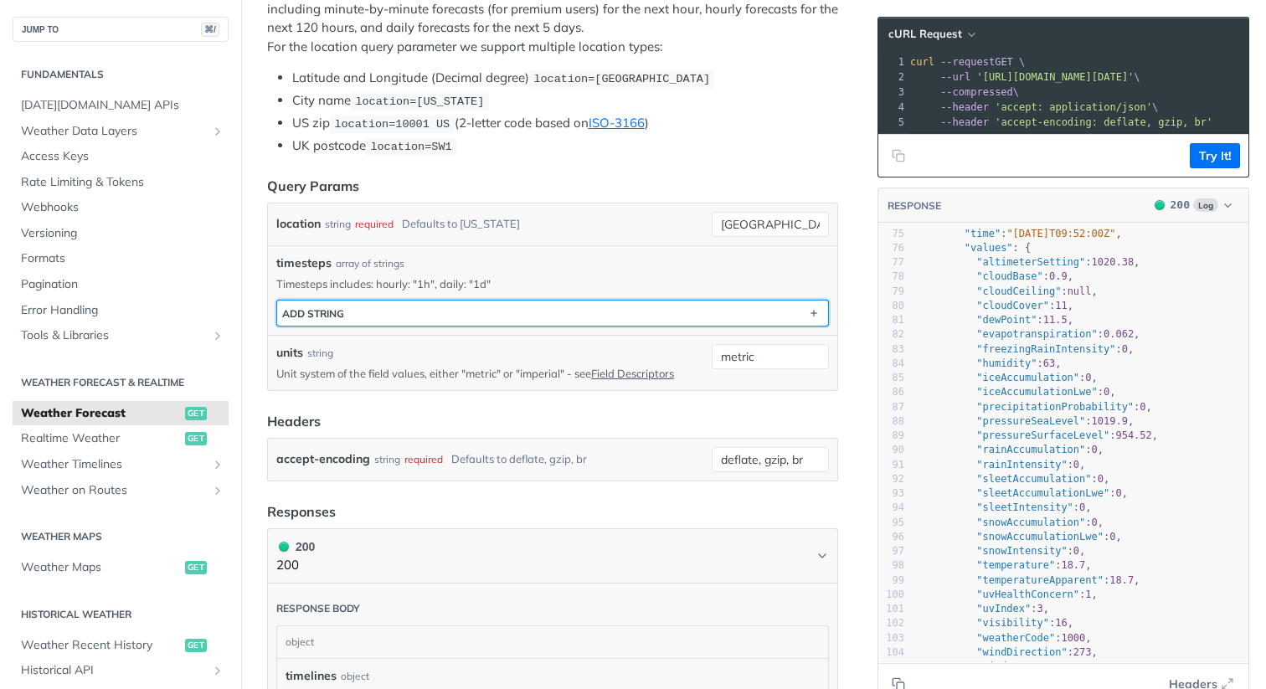
click at [350, 305] on button "ADD string" at bounding box center [552, 313] width 551 height 25
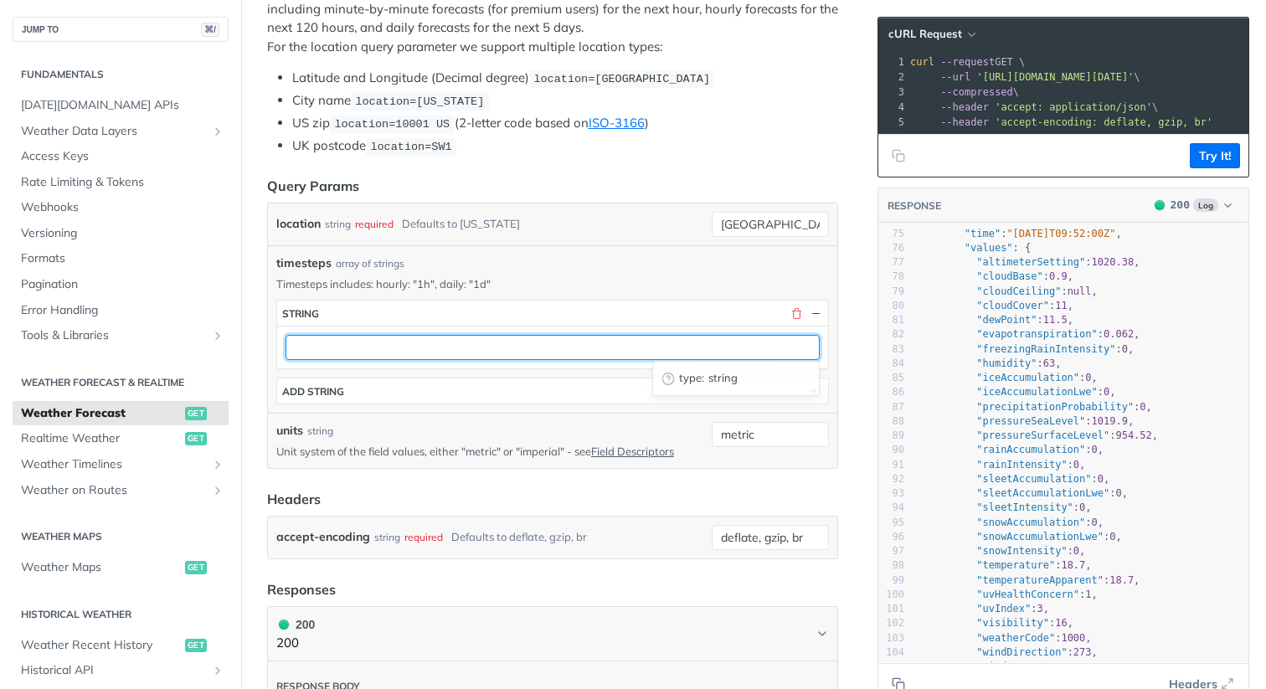
click at [335, 343] on input "text" at bounding box center [552, 347] width 534 height 25
paste input "hourly"
type input "hourly"
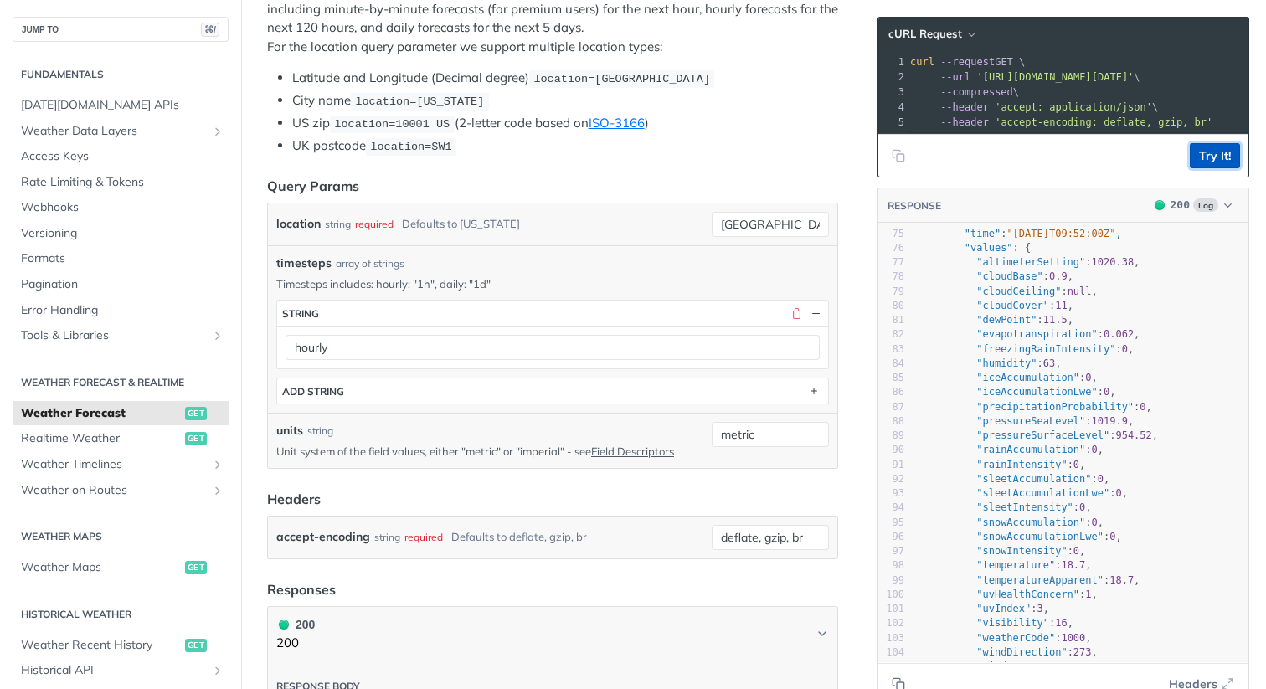
click at [1235, 152] on button "Try It!" at bounding box center [1215, 155] width 50 height 25
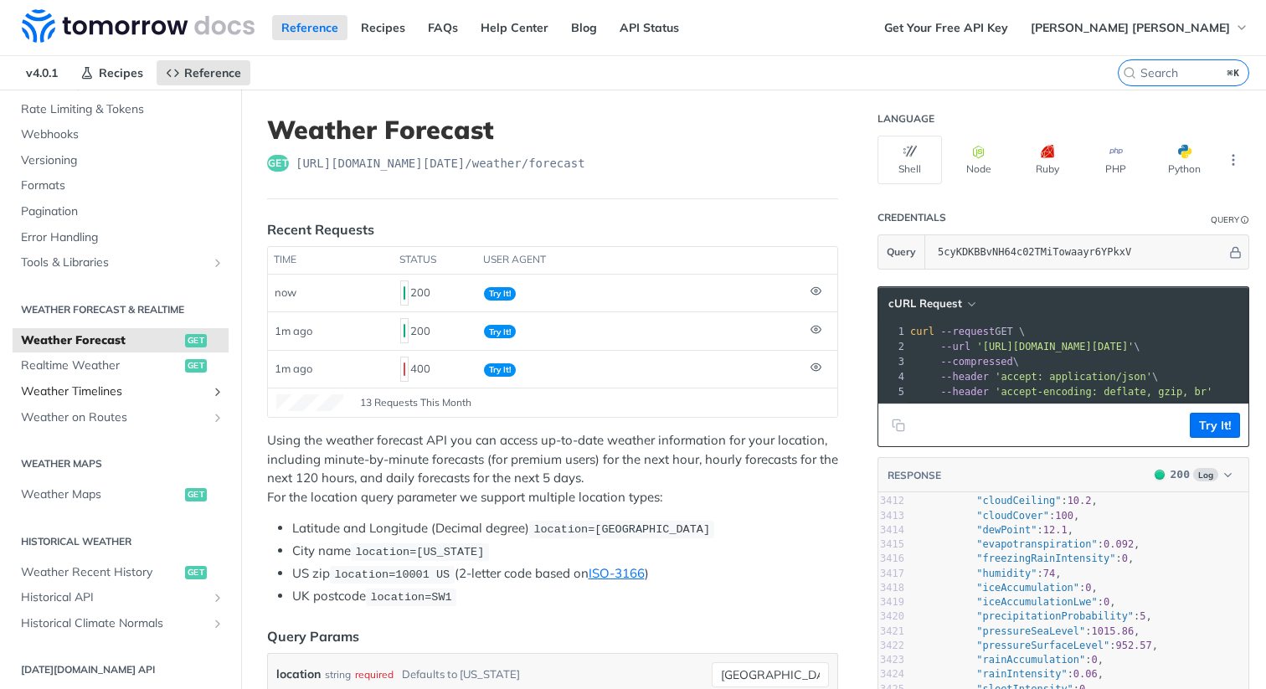
click at [100, 394] on span "Weather Timelines" at bounding box center [114, 391] width 186 height 17
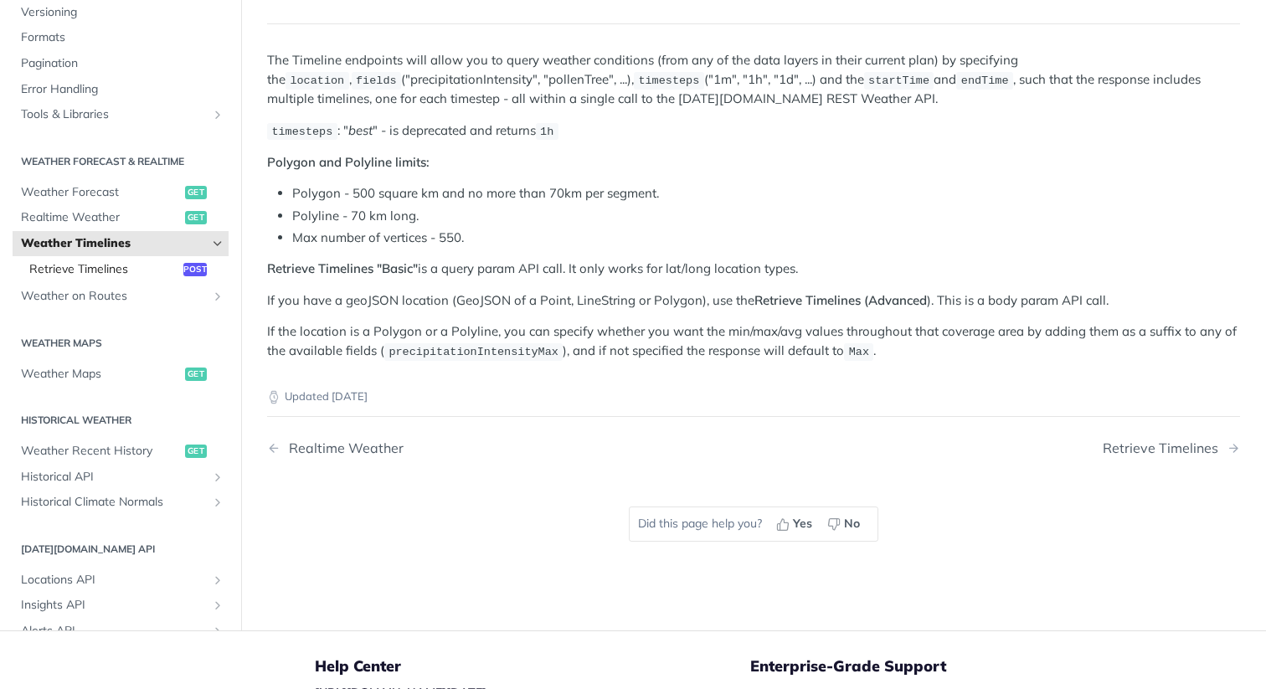
click at [95, 265] on span "Retrieve Timelines" at bounding box center [104, 269] width 150 height 17
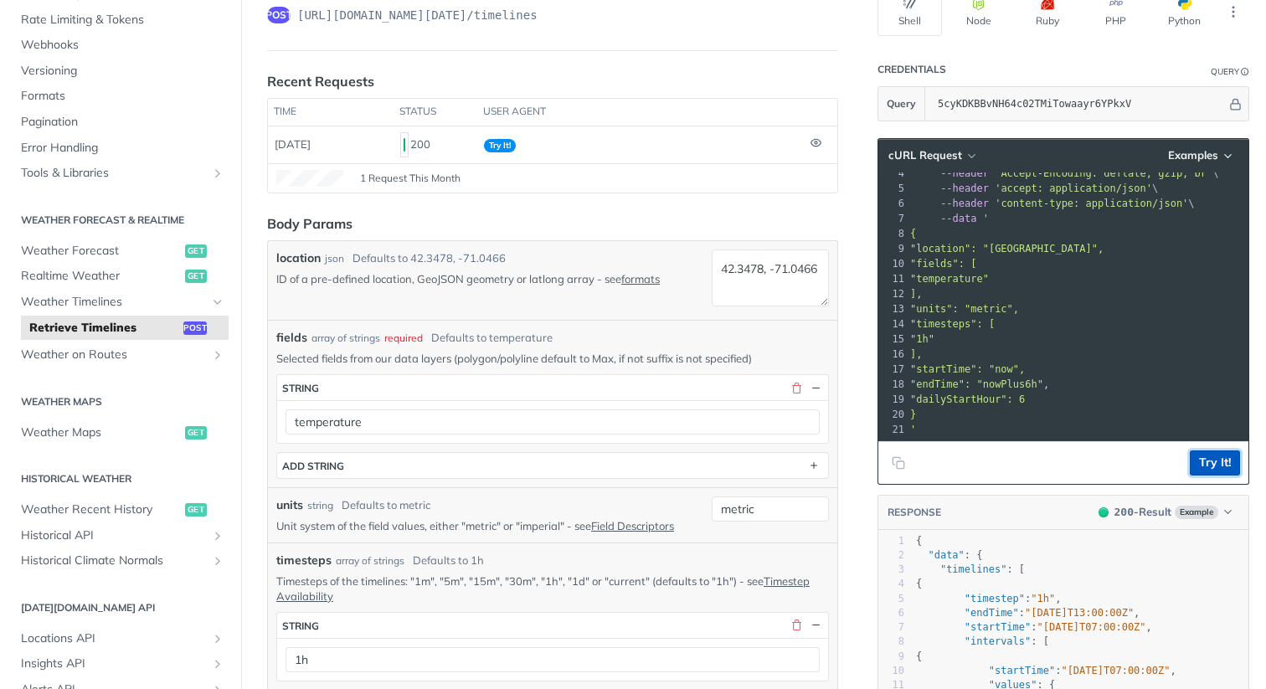
click at [1212, 464] on button "Try It!" at bounding box center [1215, 462] width 50 height 25
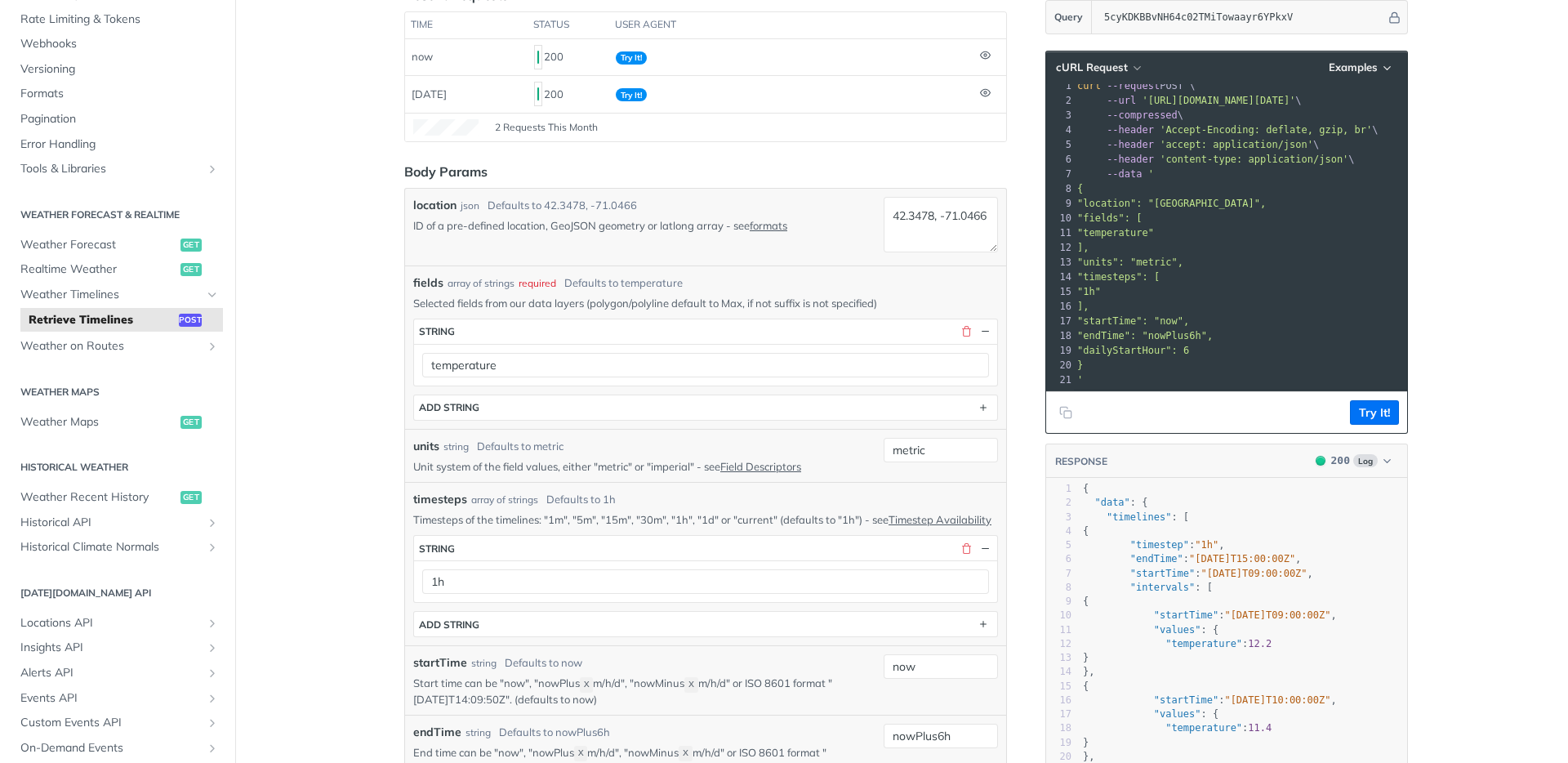
scroll to position [9, 0]
